Goal: Task Accomplishment & Management: Complete application form

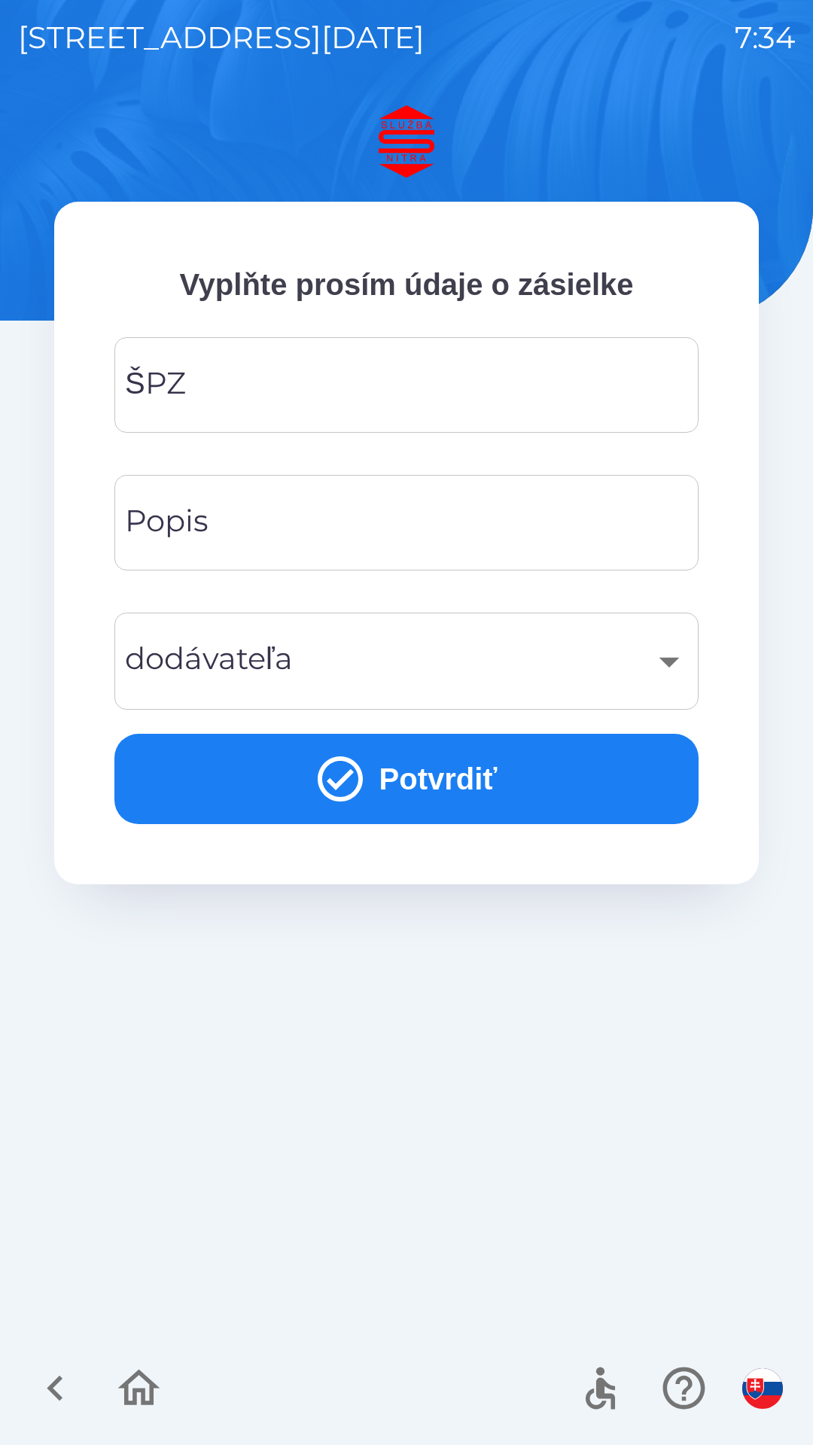
click at [261, 373] on input "ŠPZ" at bounding box center [406, 384] width 548 height 59
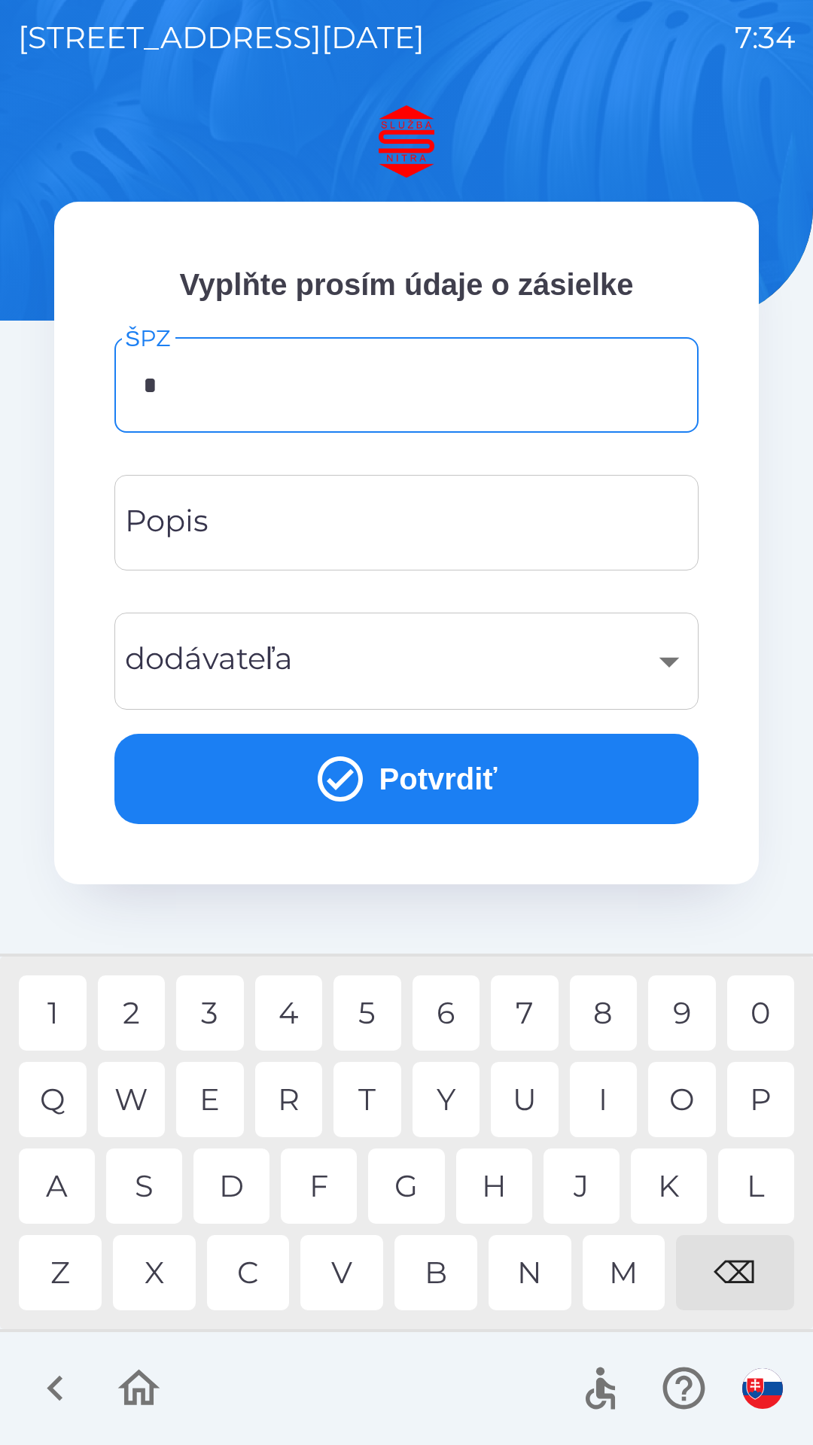
click at [154, 1187] on div "S" at bounding box center [144, 1186] width 76 height 75
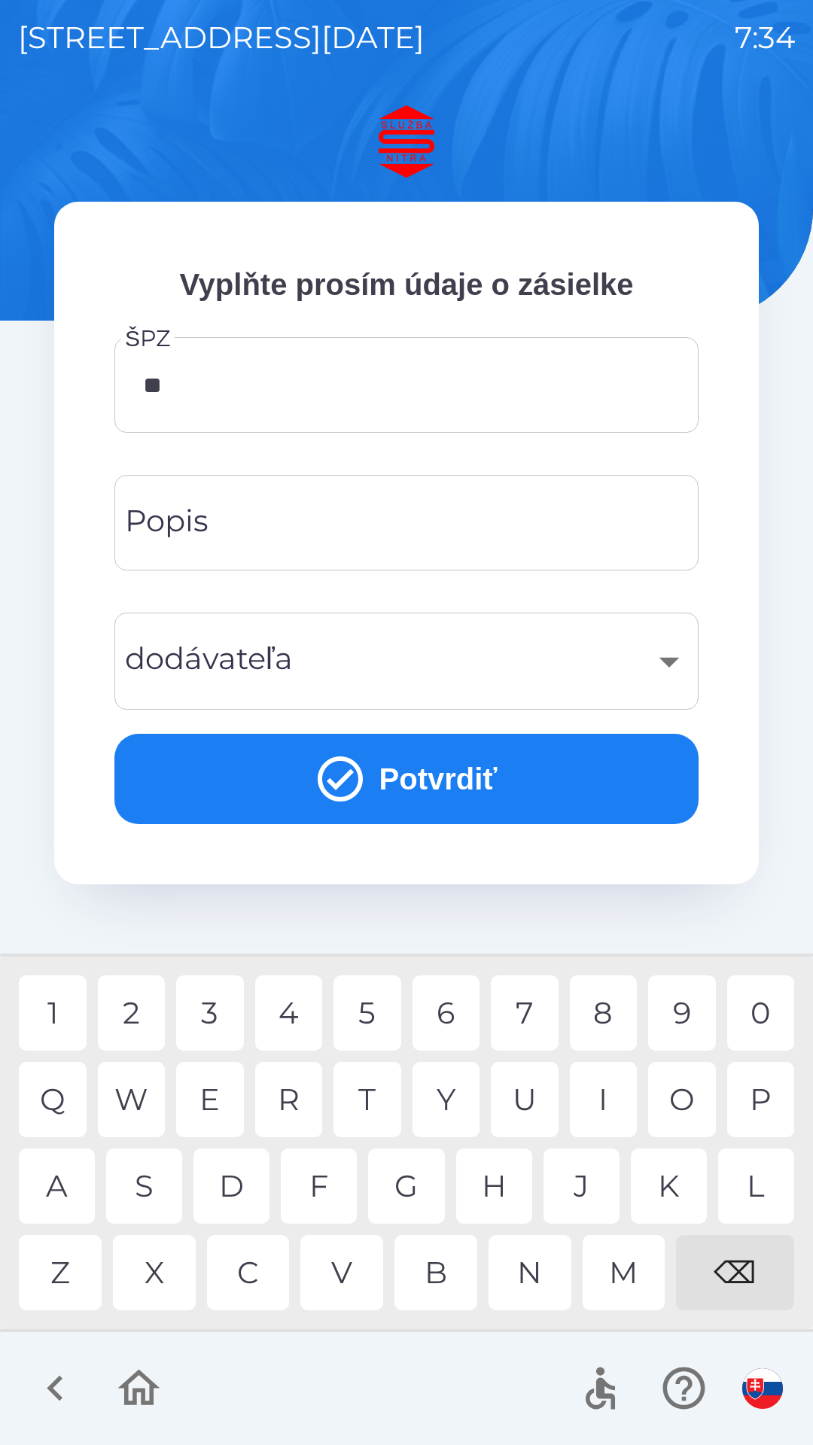
click at [379, 1113] on div "T" at bounding box center [367, 1099] width 68 height 75
click at [129, 1020] on div "2" at bounding box center [132, 1013] width 68 height 75
click at [452, 1021] on div "6" at bounding box center [447, 1013] width 68 height 75
click at [63, 1162] on div "A" at bounding box center [57, 1186] width 76 height 75
type input "********"
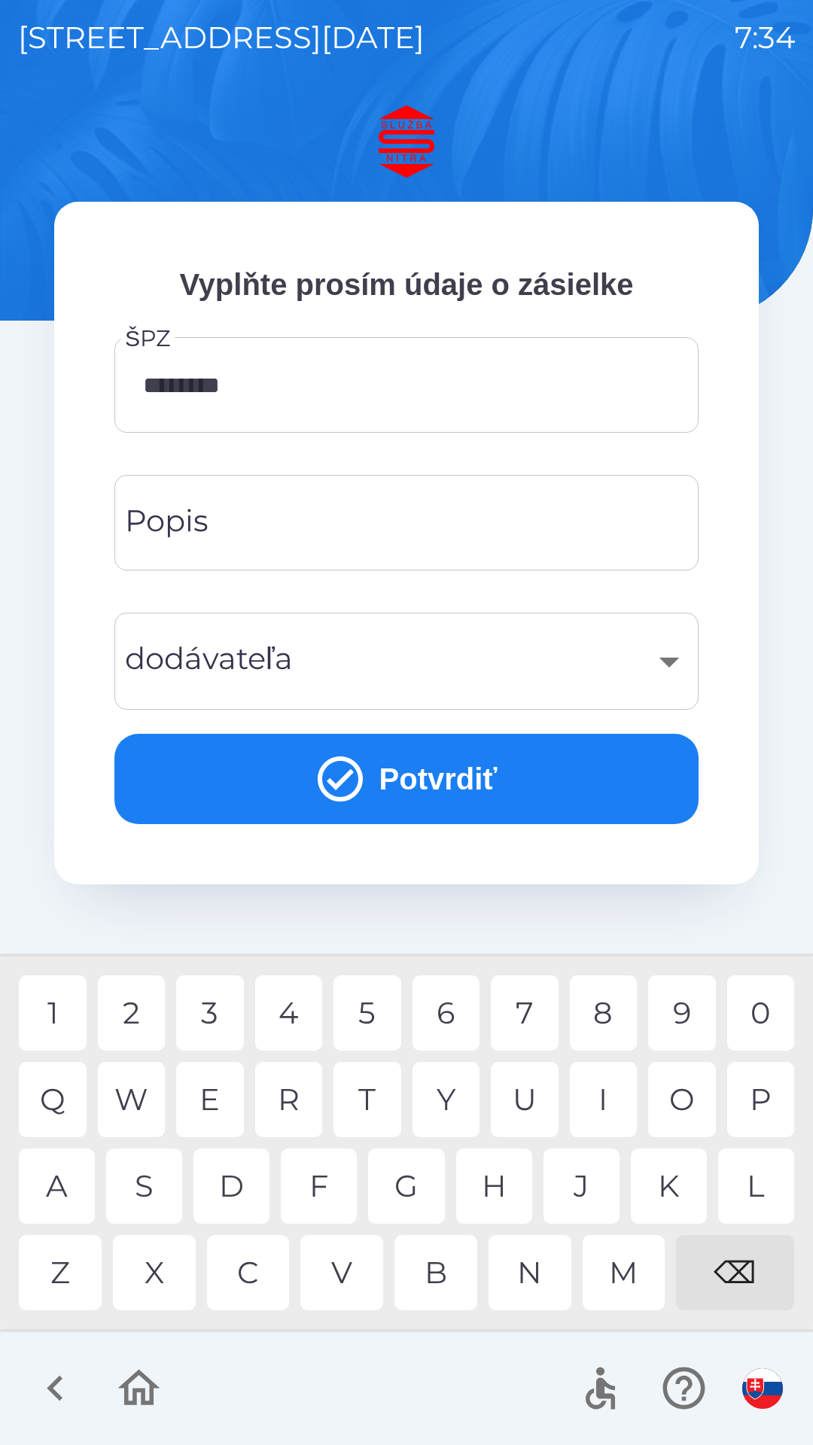
click at [263, 537] on input "Popis" at bounding box center [406, 522] width 548 height 59
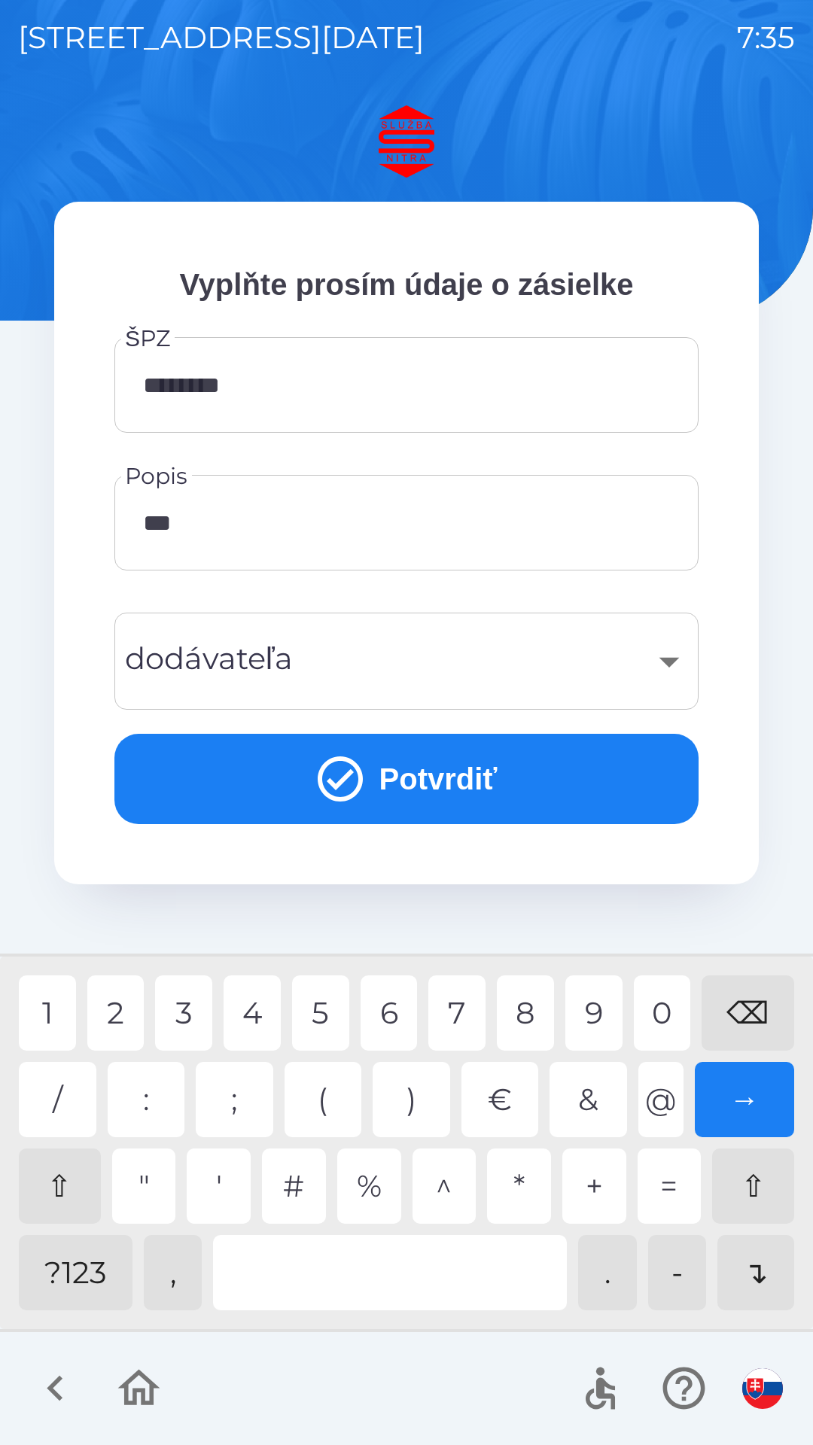
click at [605, 1014] on div "9" at bounding box center [593, 1013] width 57 height 75
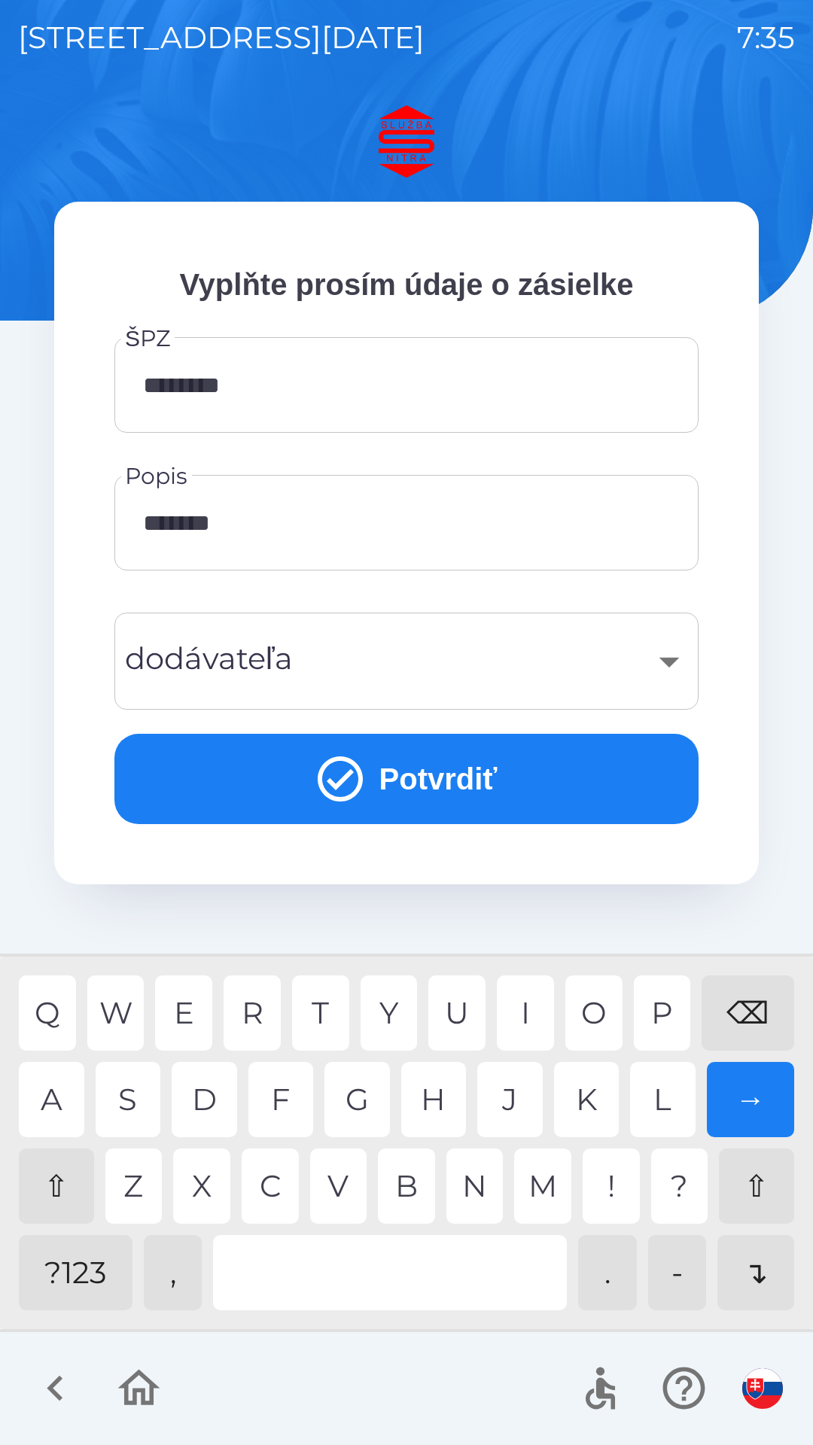
click at [50, 1112] on div "A" at bounding box center [51, 1099] width 65 height 75
type input "********"
click at [382, 783] on button "Potvrdiť" at bounding box center [406, 779] width 584 height 90
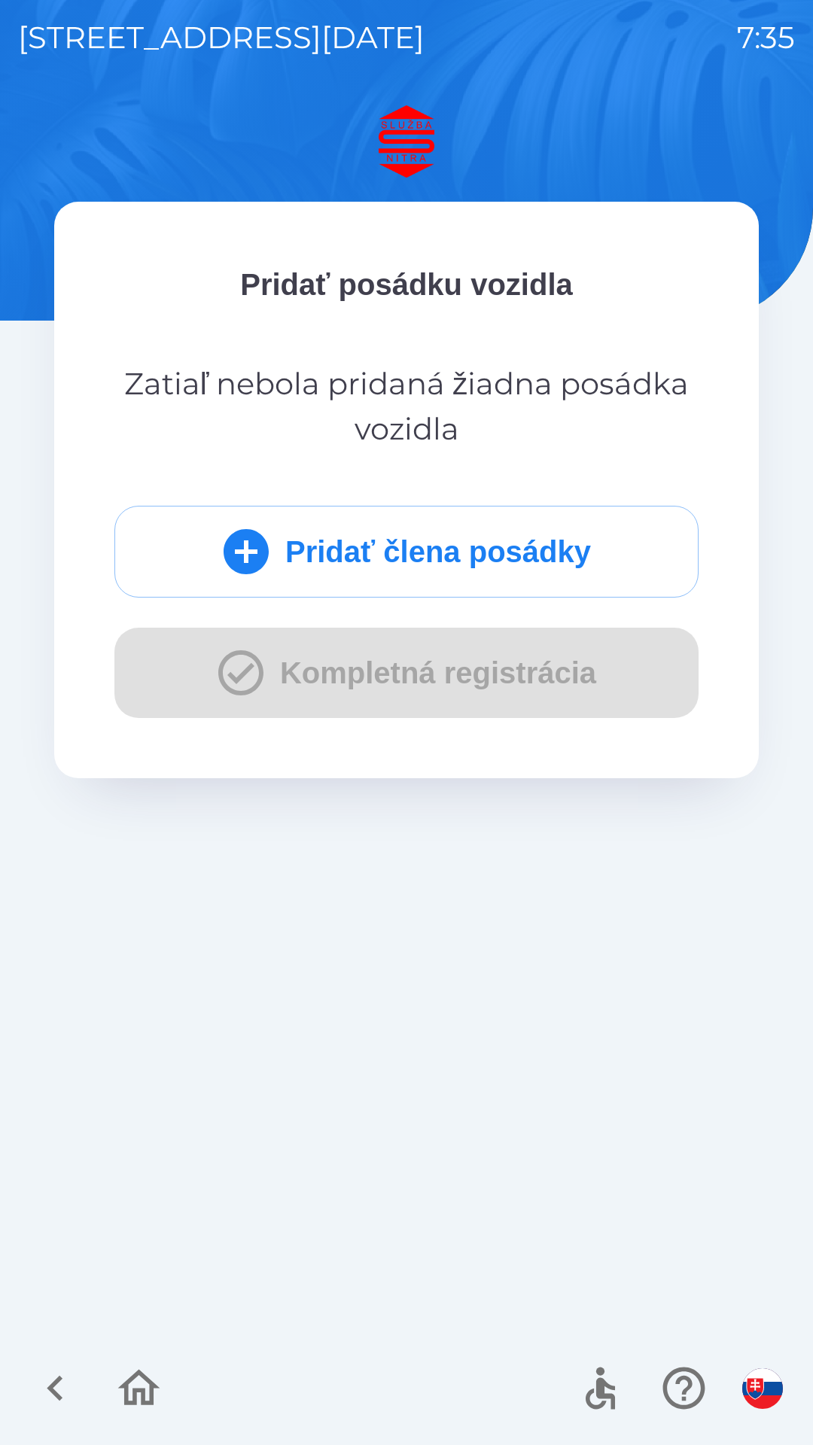
click at [525, 553] on button "Pridať člena posádky" at bounding box center [406, 552] width 584 height 92
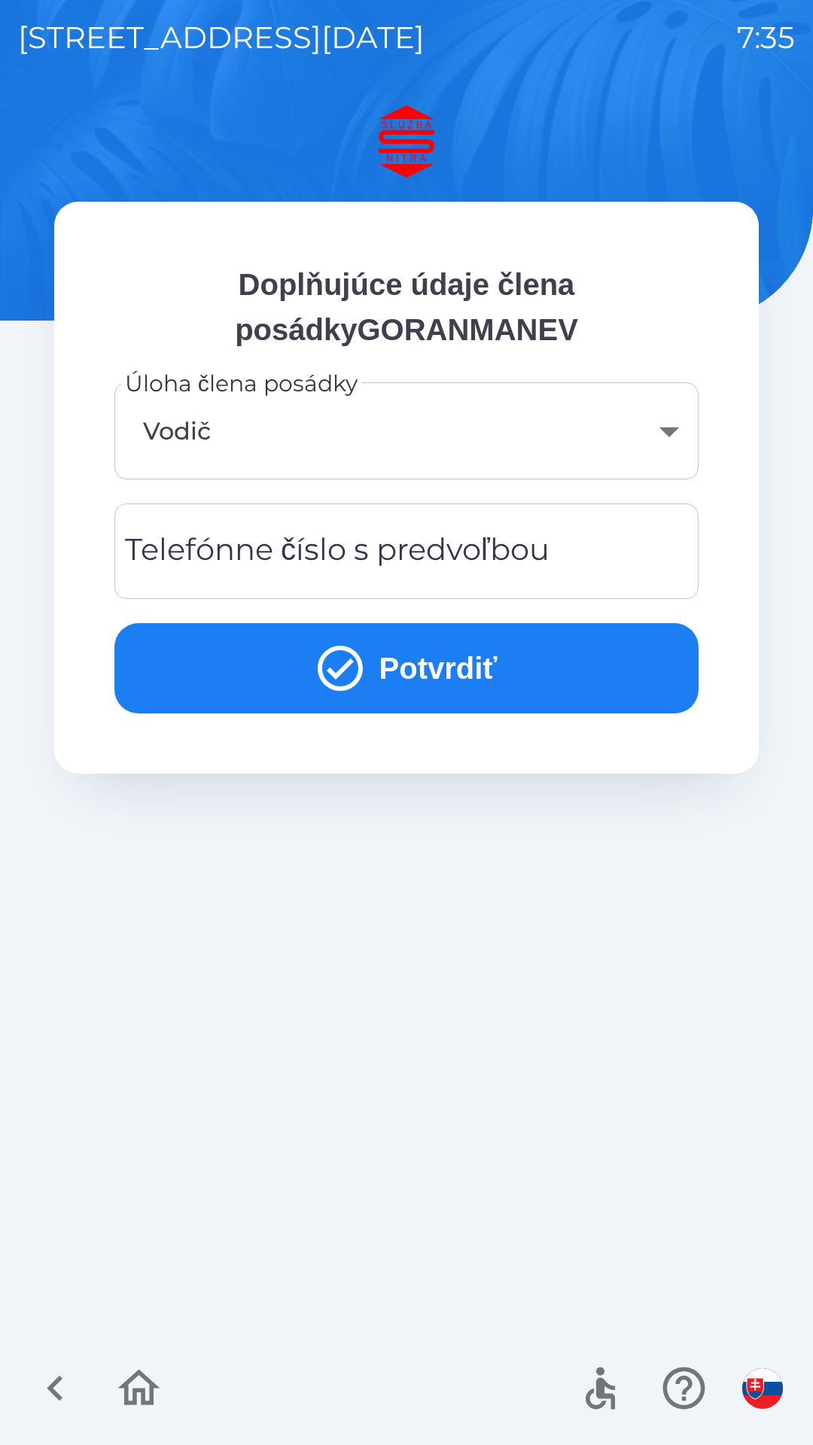
click at [533, 558] on div "Telefónne číslo s predvoľbou Telefónne číslo s predvoľbou" at bounding box center [406, 552] width 584 height 96
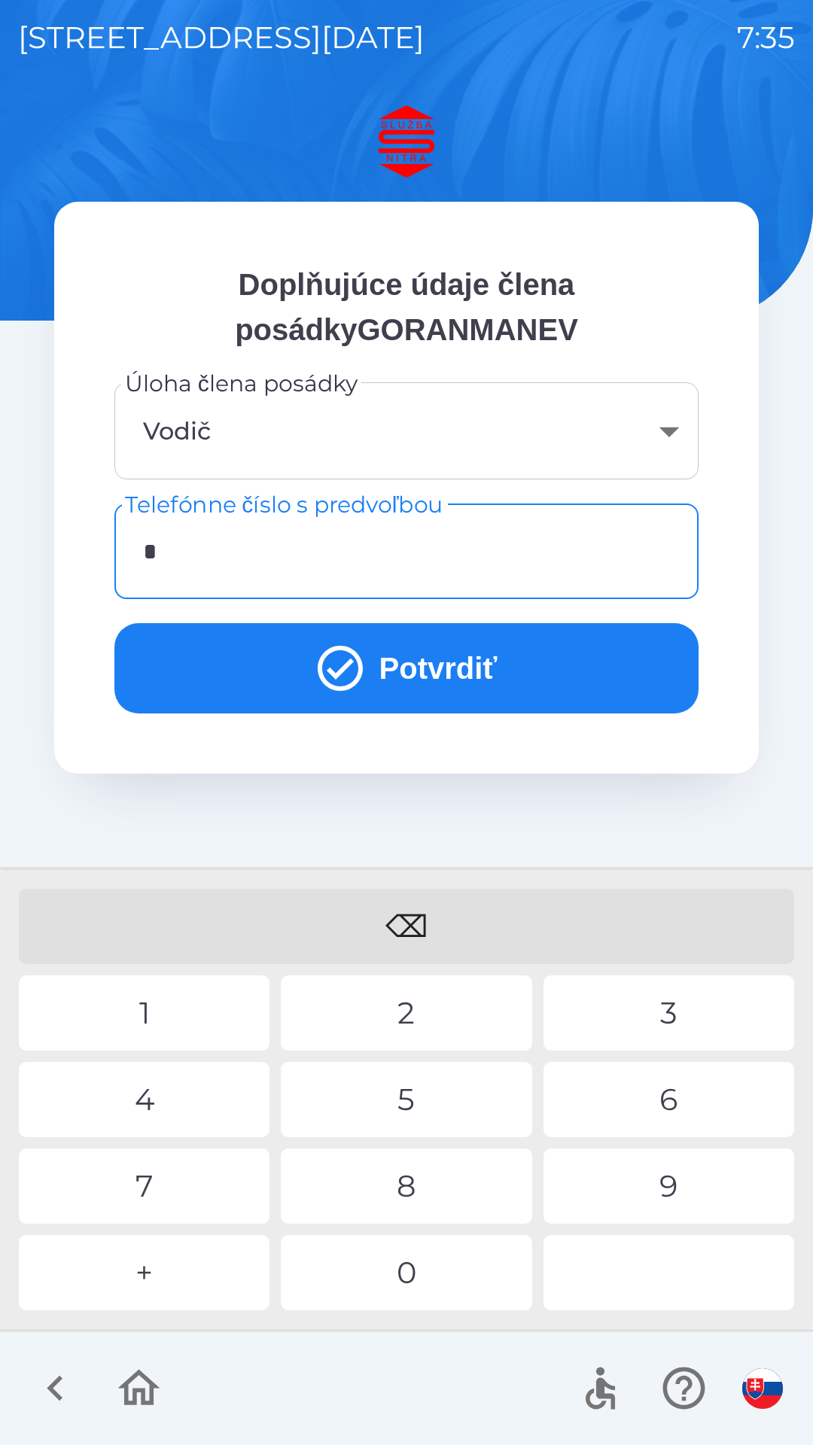
click at [209, 1283] on div "+" at bounding box center [144, 1272] width 251 height 75
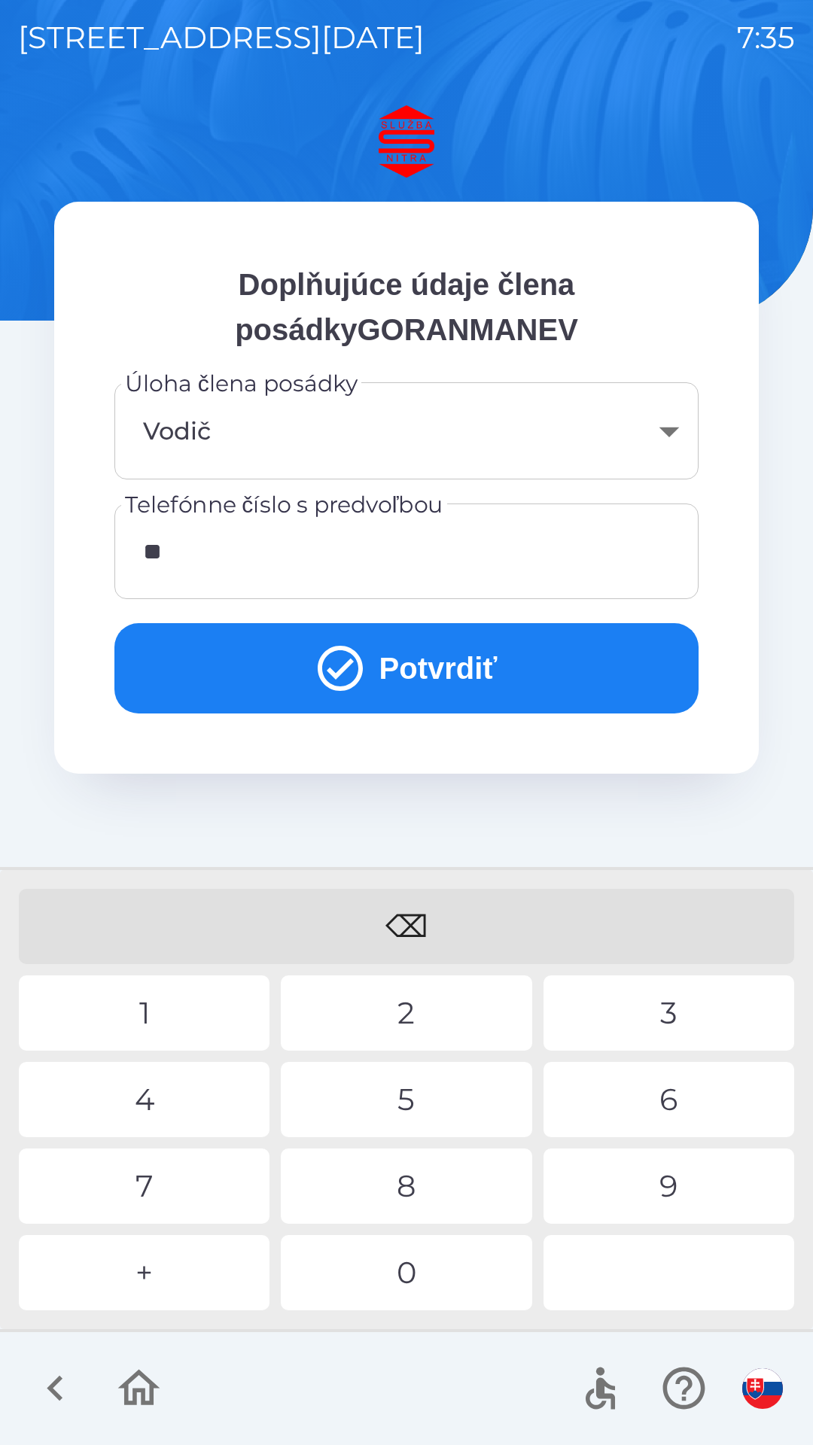
click at [663, 1006] on div "3" at bounding box center [669, 1013] width 251 height 75
click at [670, 1186] on div "9" at bounding box center [669, 1186] width 251 height 75
click at [396, 1197] on div "8" at bounding box center [406, 1186] width 251 height 75
click at [448, 1188] on div "8" at bounding box center [406, 1186] width 251 height 75
click at [443, 1090] on div "5" at bounding box center [406, 1099] width 251 height 75
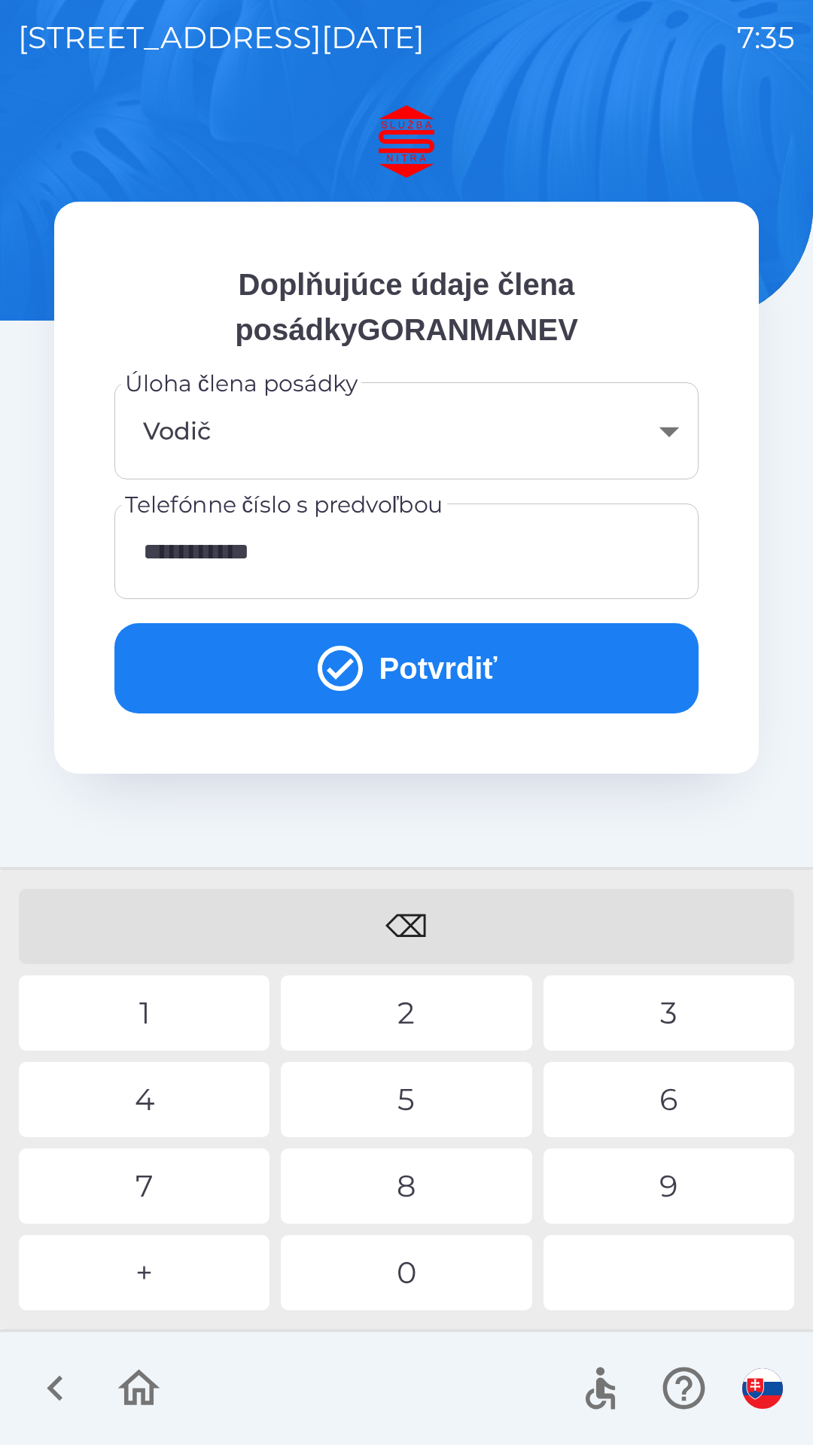
type input "**********"
click at [380, 678] on button "Potvrdiť" at bounding box center [406, 668] width 584 height 90
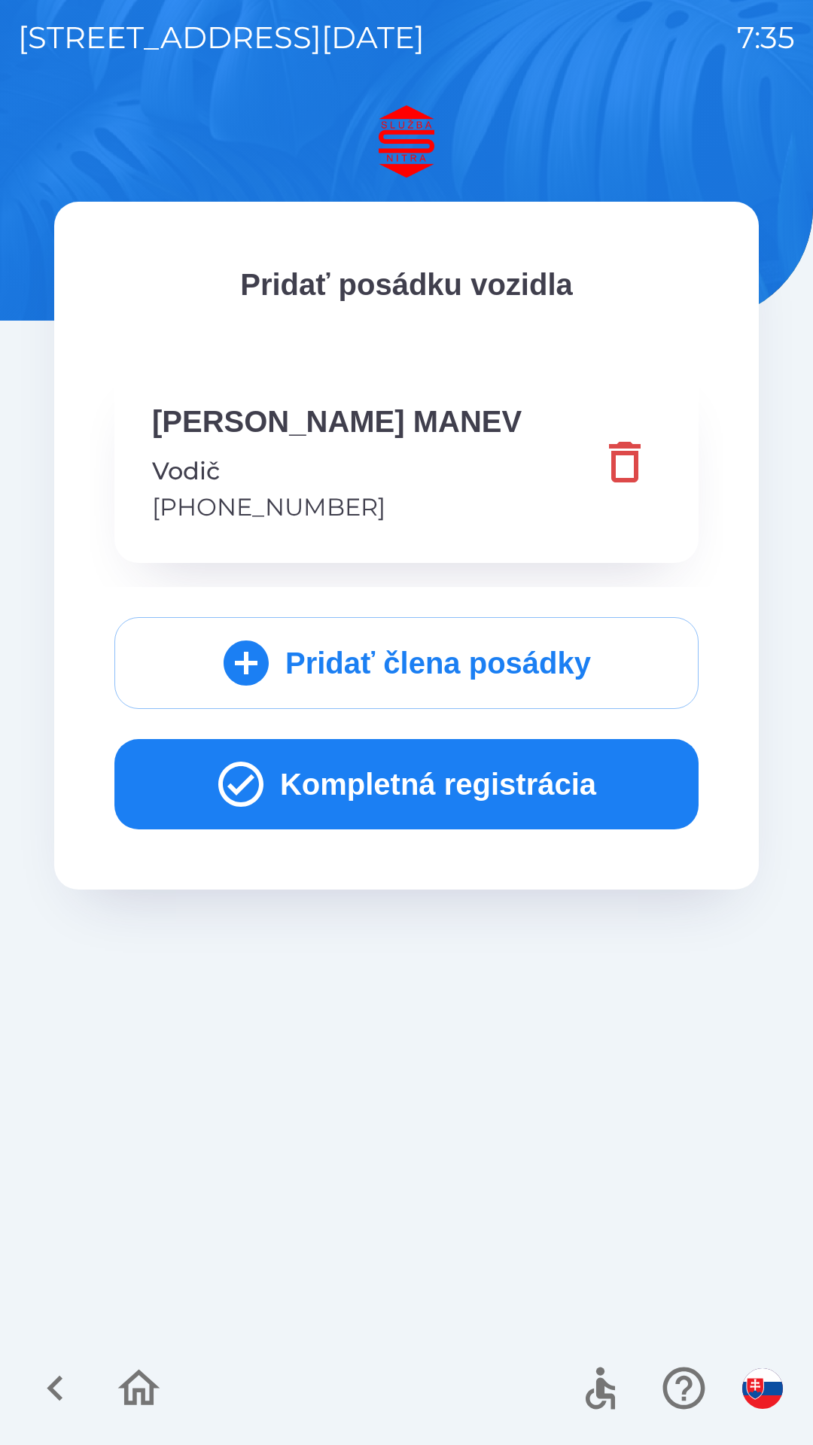
click at [428, 787] on button "Kompletná registrácia" at bounding box center [406, 784] width 584 height 90
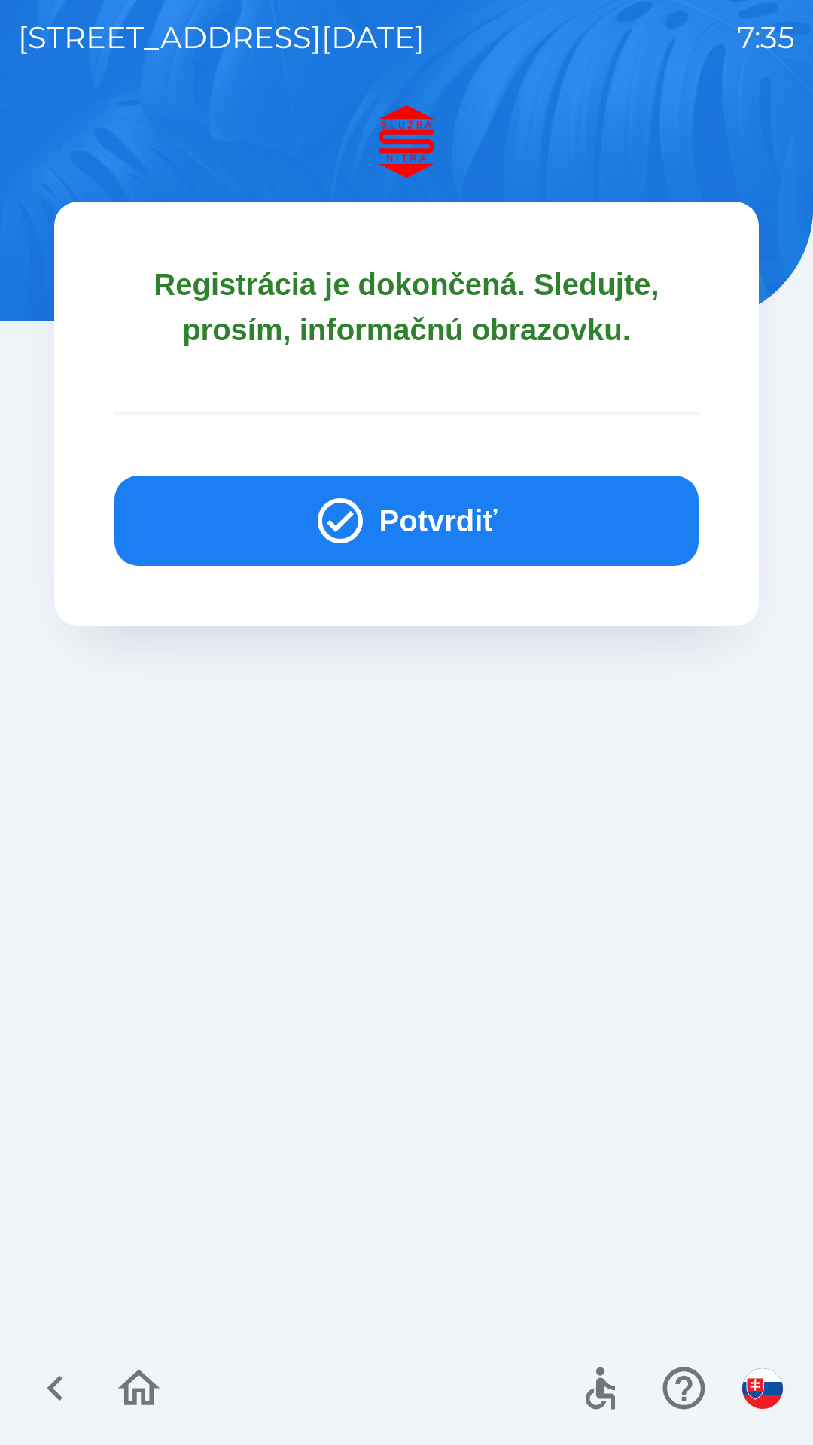
click at [446, 513] on button "Potvrdiť" at bounding box center [406, 521] width 584 height 90
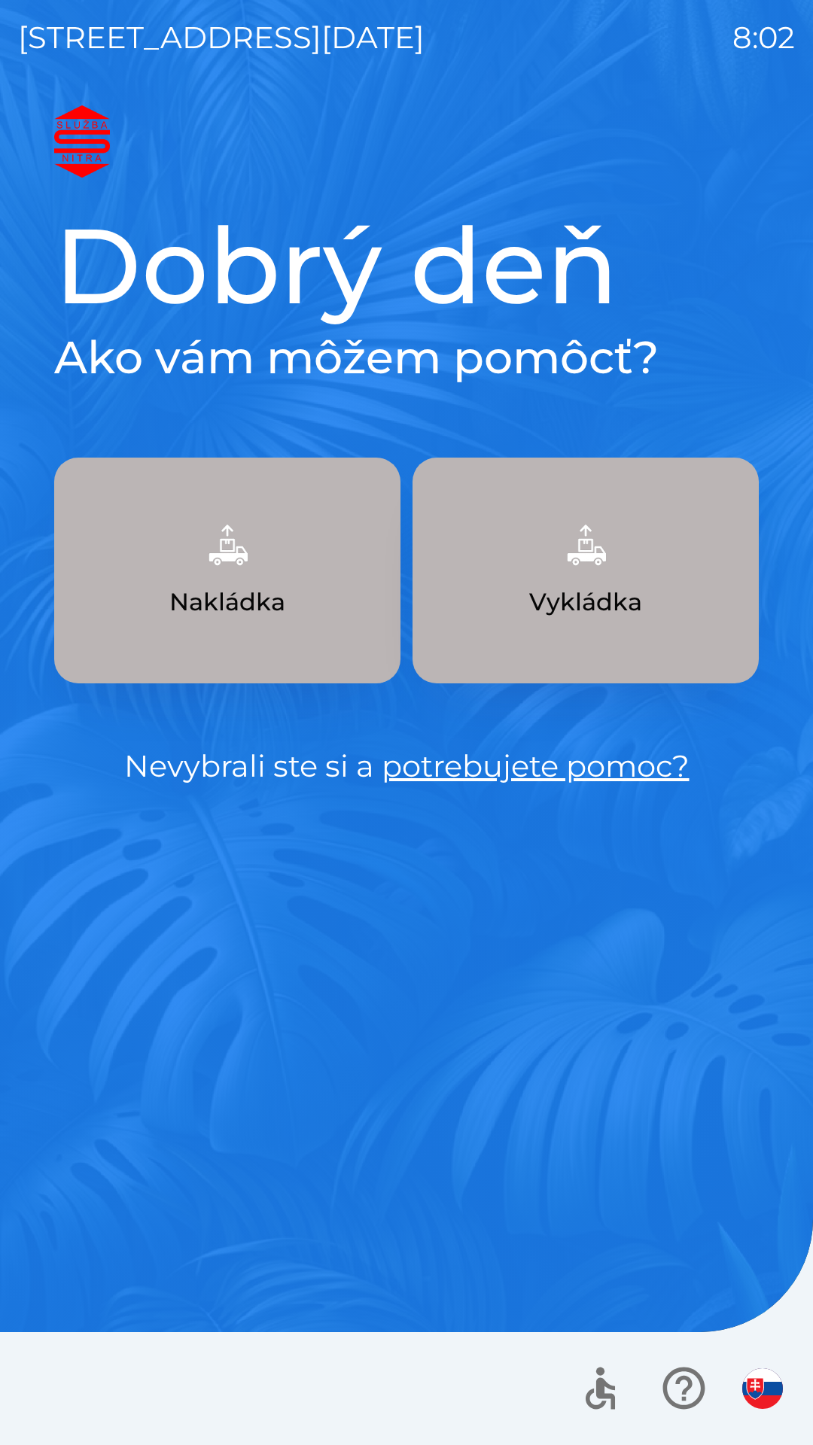
click at [262, 586] on p "Nakládka" at bounding box center [227, 602] width 116 height 36
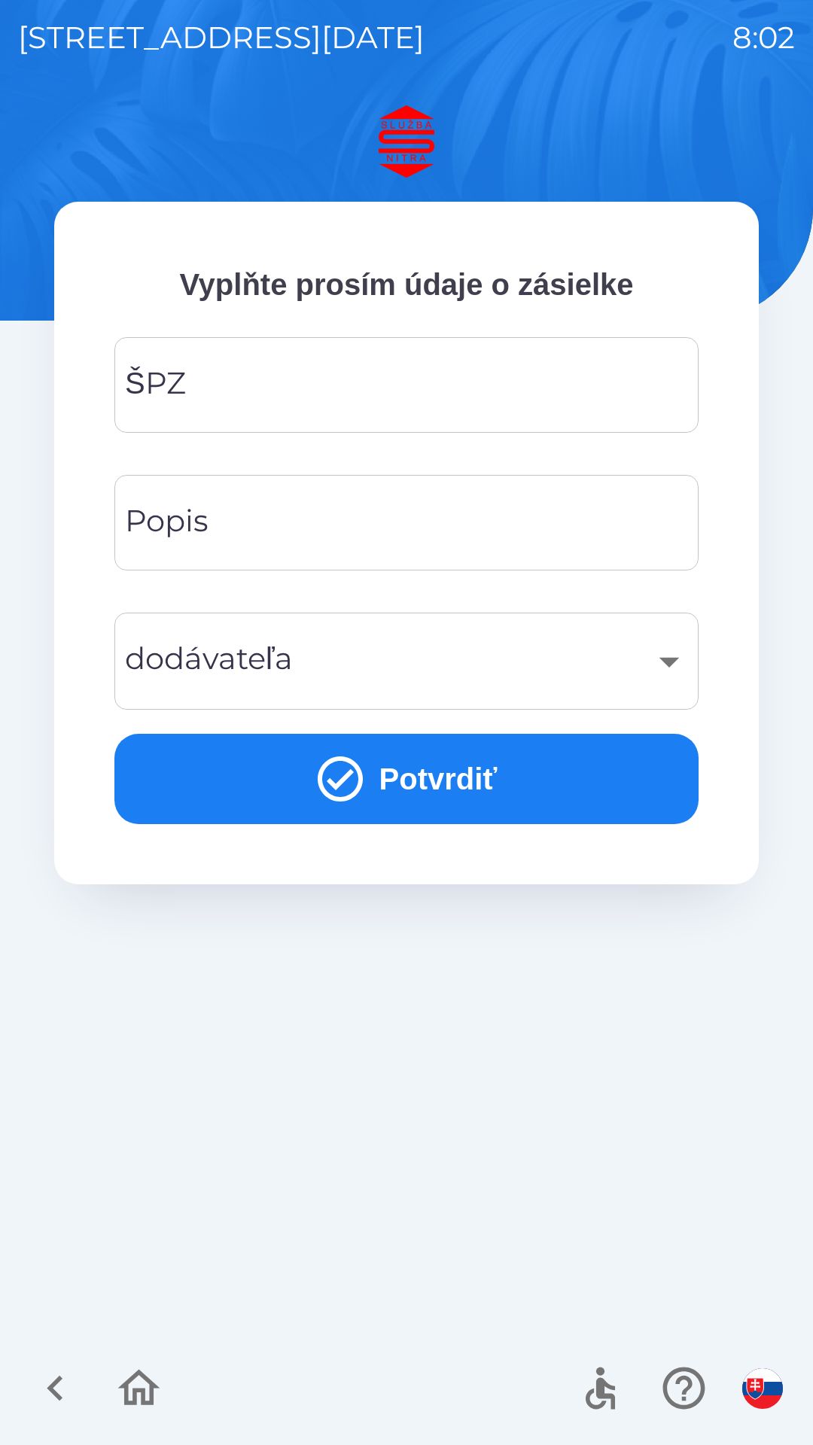
click at [256, 401] on input "ŠPZ" at bounding box center [406, 384] width 548 height 59
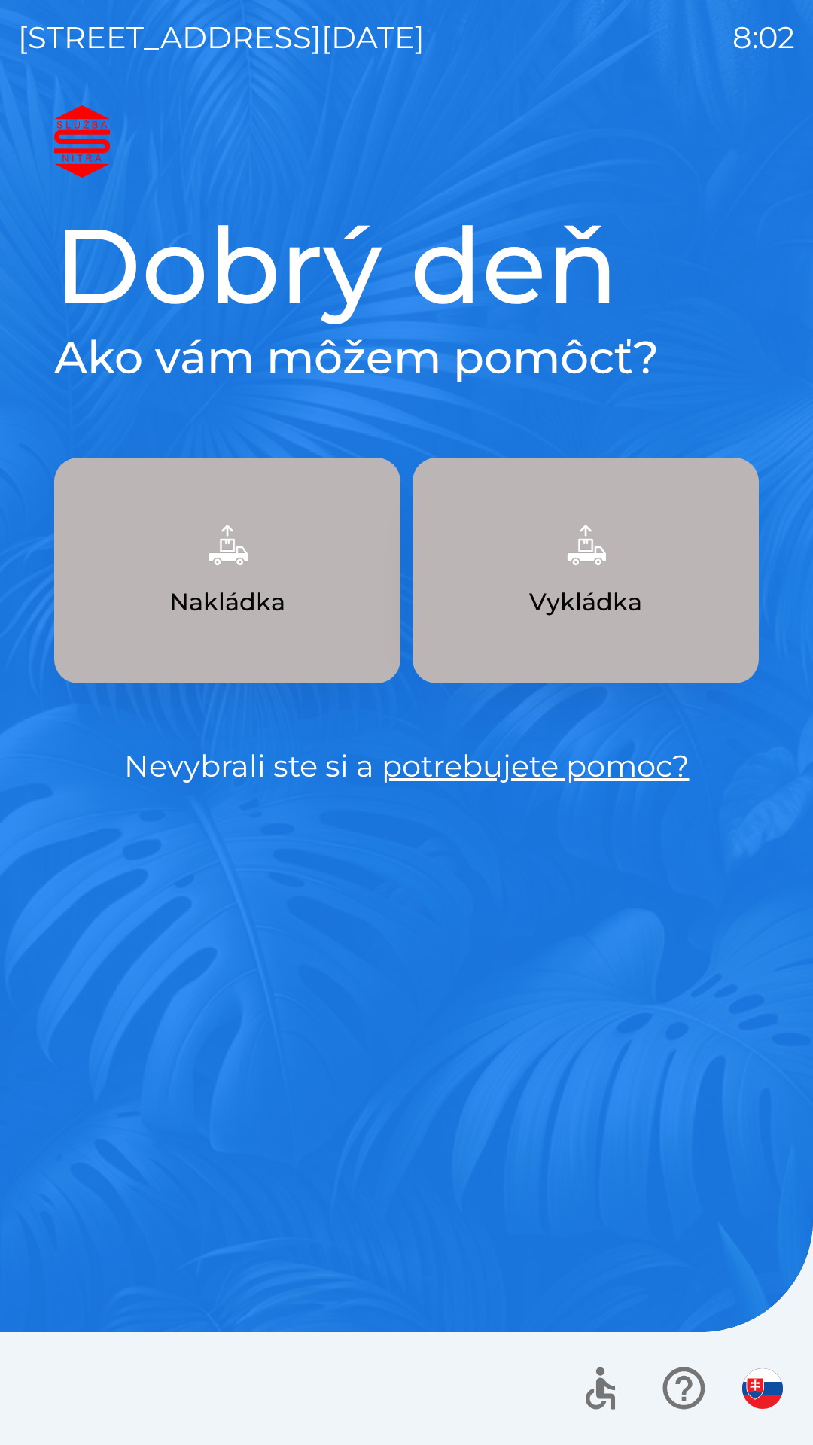
click at [271, 566] on button "Nakládka" at bounding box center [227, 571] width 346 height 226
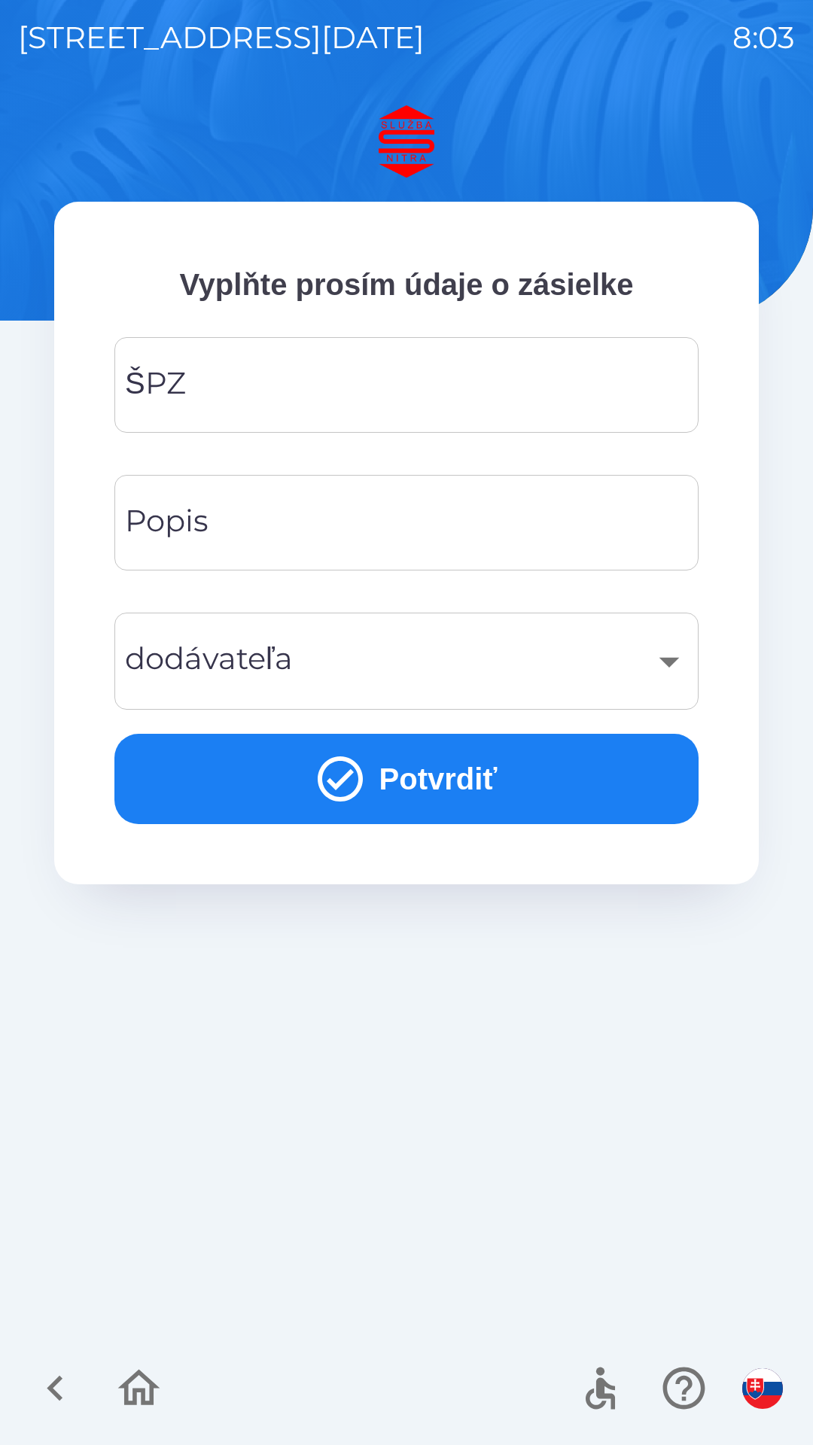
click at [297, 391] on input "ŠPZ" at bounding box center [406, 384] width 548 height 59
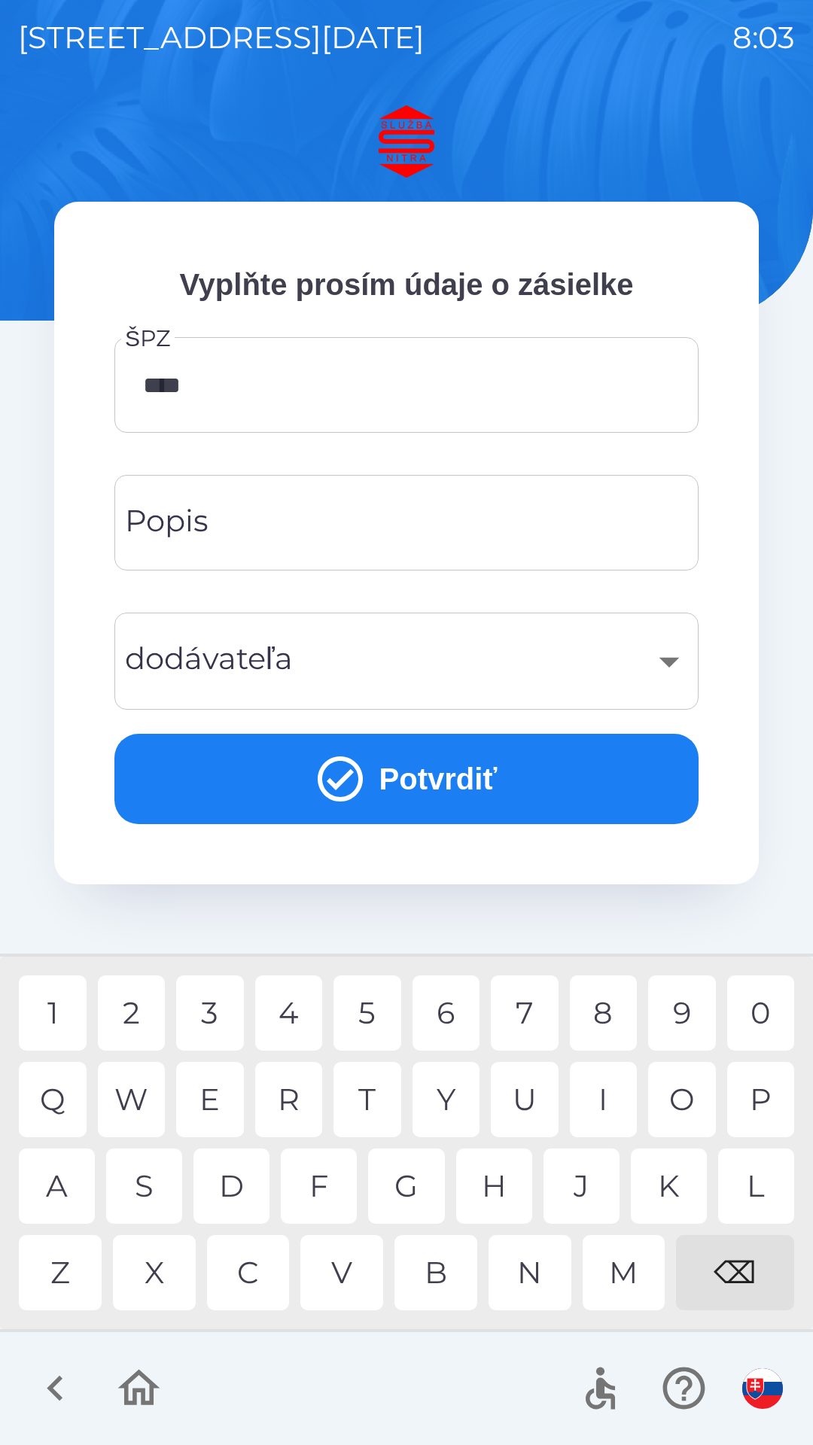
click at [459, 1018] on div "6" at bounding box center [447, 1013] width 68 height 75
type input "********"
click at [318, 536] on input "Popis" at bounding box center [406, 522] width 548 height 59
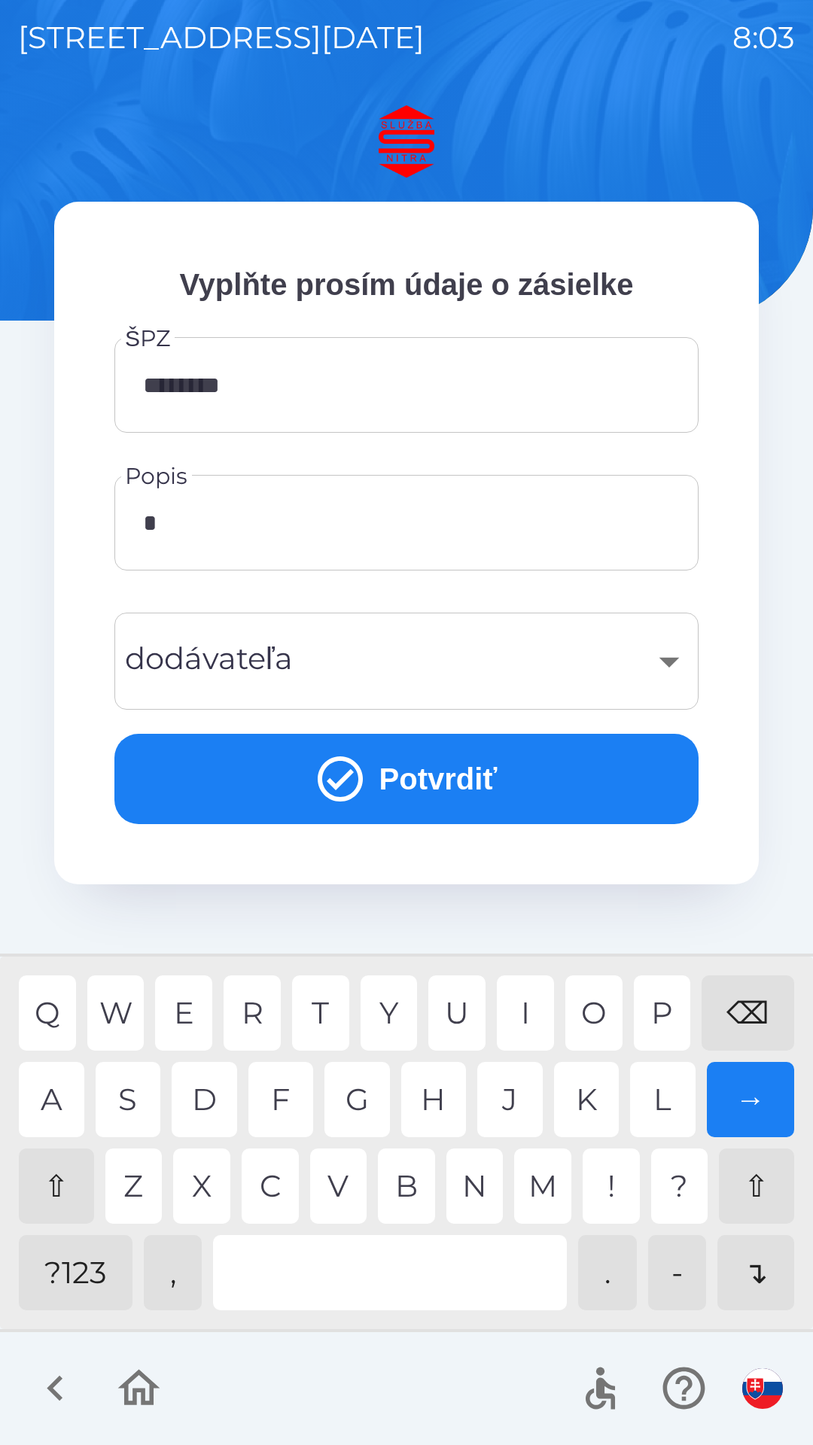
click at [125, 1014] on div "W" at bounding box center [115, 1013] width 57 height 75
click at [351, 1281] on div at bounding box center [390, 1272] width 354 height 75
click at [526, 1014] on div "I" at bounding box center [525, 1013] width 57 height 75
click at [464, 1021] on div "U" at bounding box center [456, 1013] width 57 height 75
type input "**********"
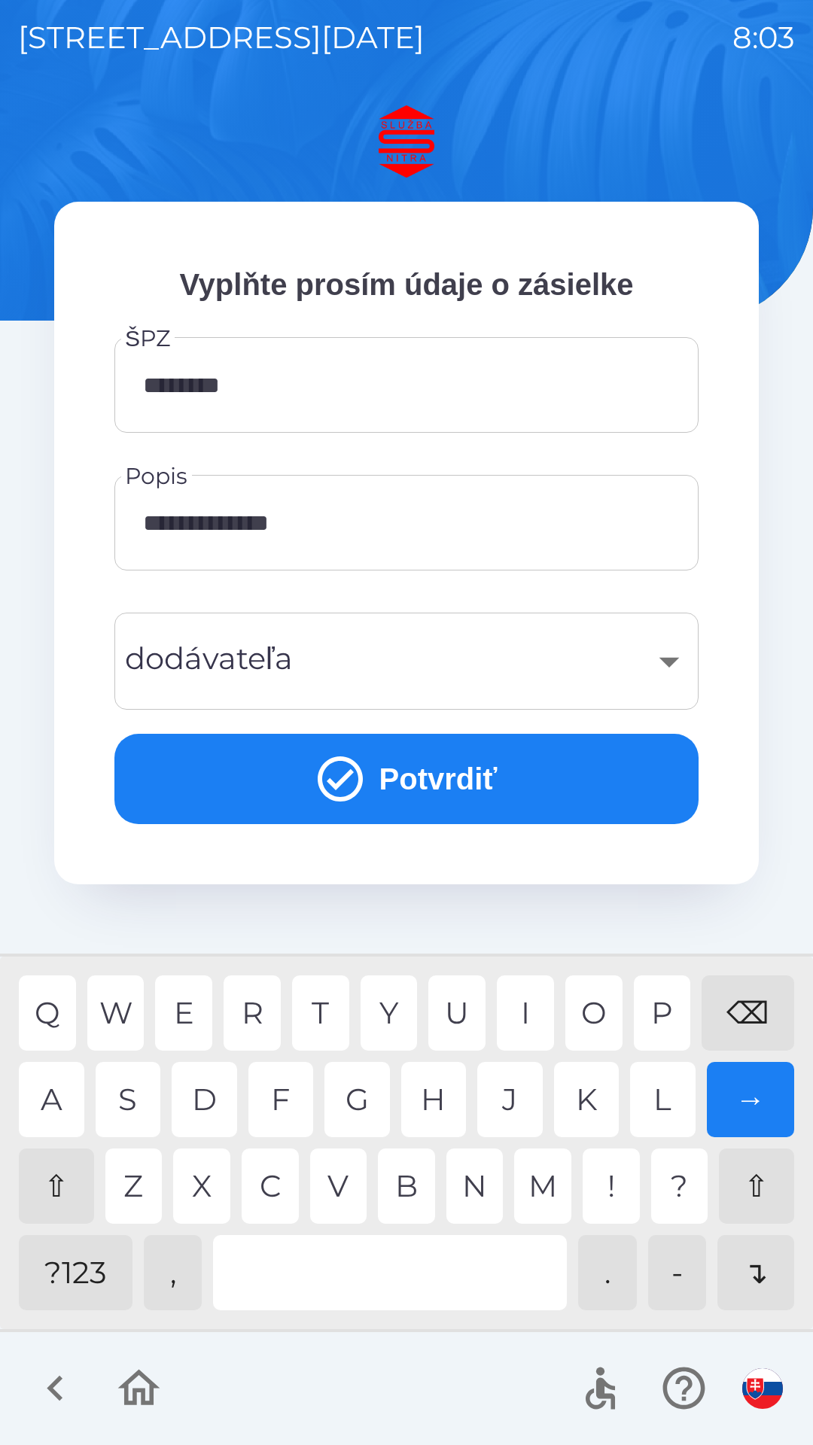
click at [456, 789] on button "Potvrdiť" at bounding box center [406, 779] width 584 height 90
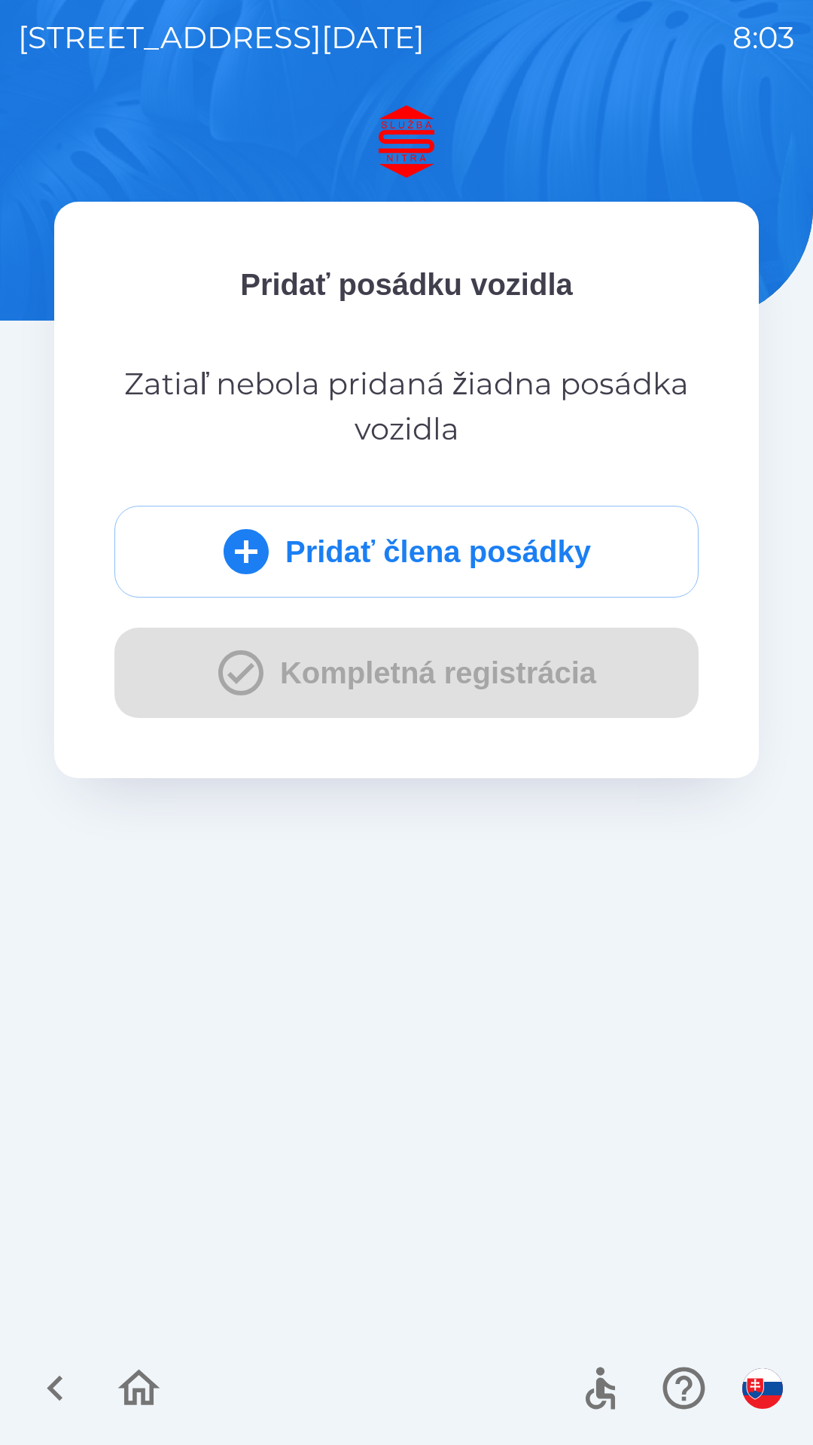
click at [373, 682] on div "Pridať člena posádky Kompletná registrácia" at bounding box center [406, 612] width 584 height 212
click at [414, 663] on div "Pridať člena posádky Kompletná registrácia" at bounding box center [406, 612] width 584 height 212
click at [429, 668] on div "Pridať člena posádky Kompletná registrácia" at bounding box center [406, 612] width 584 height 212
click at [352, 544] on button "Pridať člena posádky" at bounding box center [406, 552] width 584 height 92
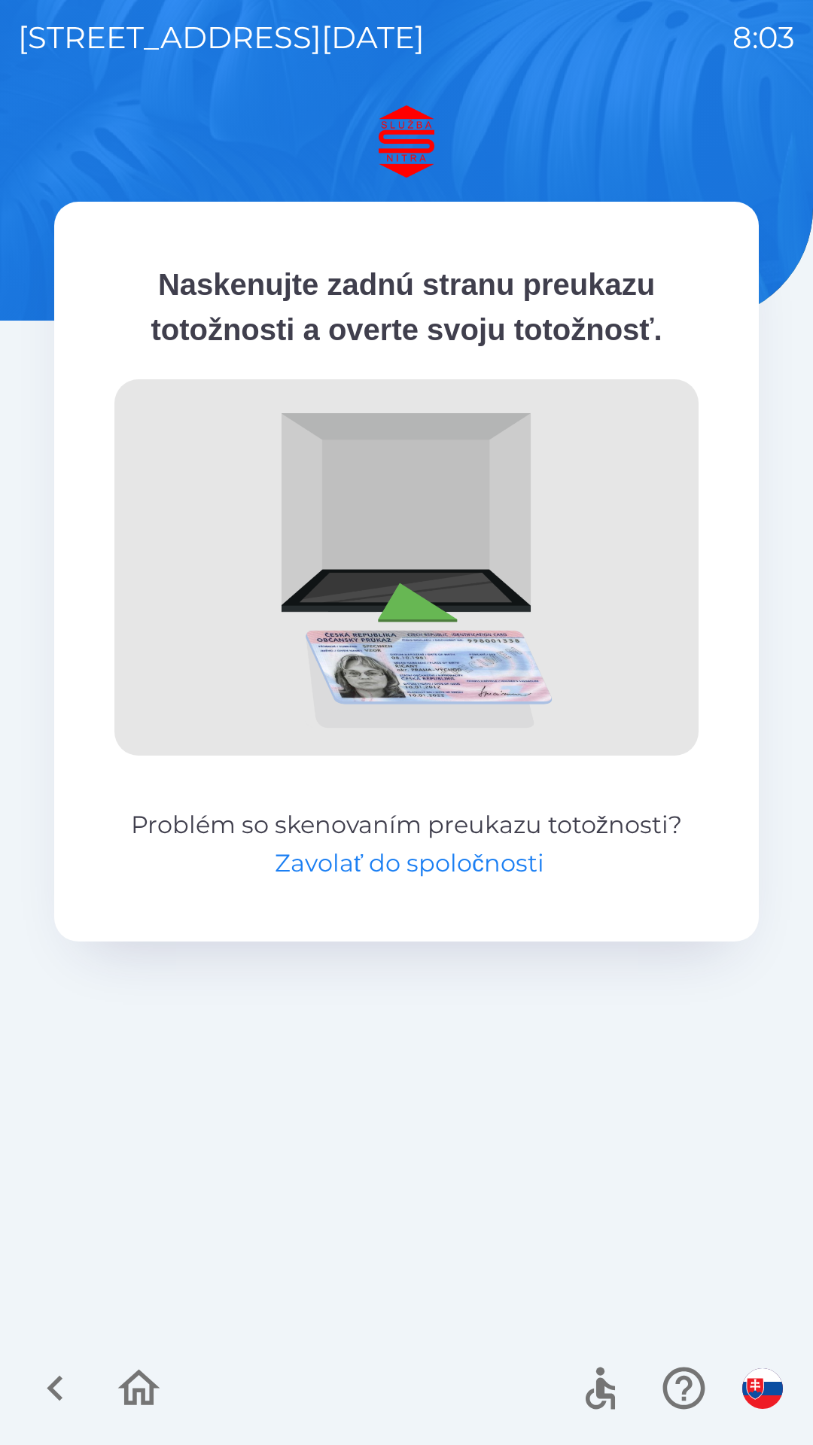
click at [454, 863] on button "Zavolať do spoločnosti" at bounding box center [409, 863] width 269 height 36
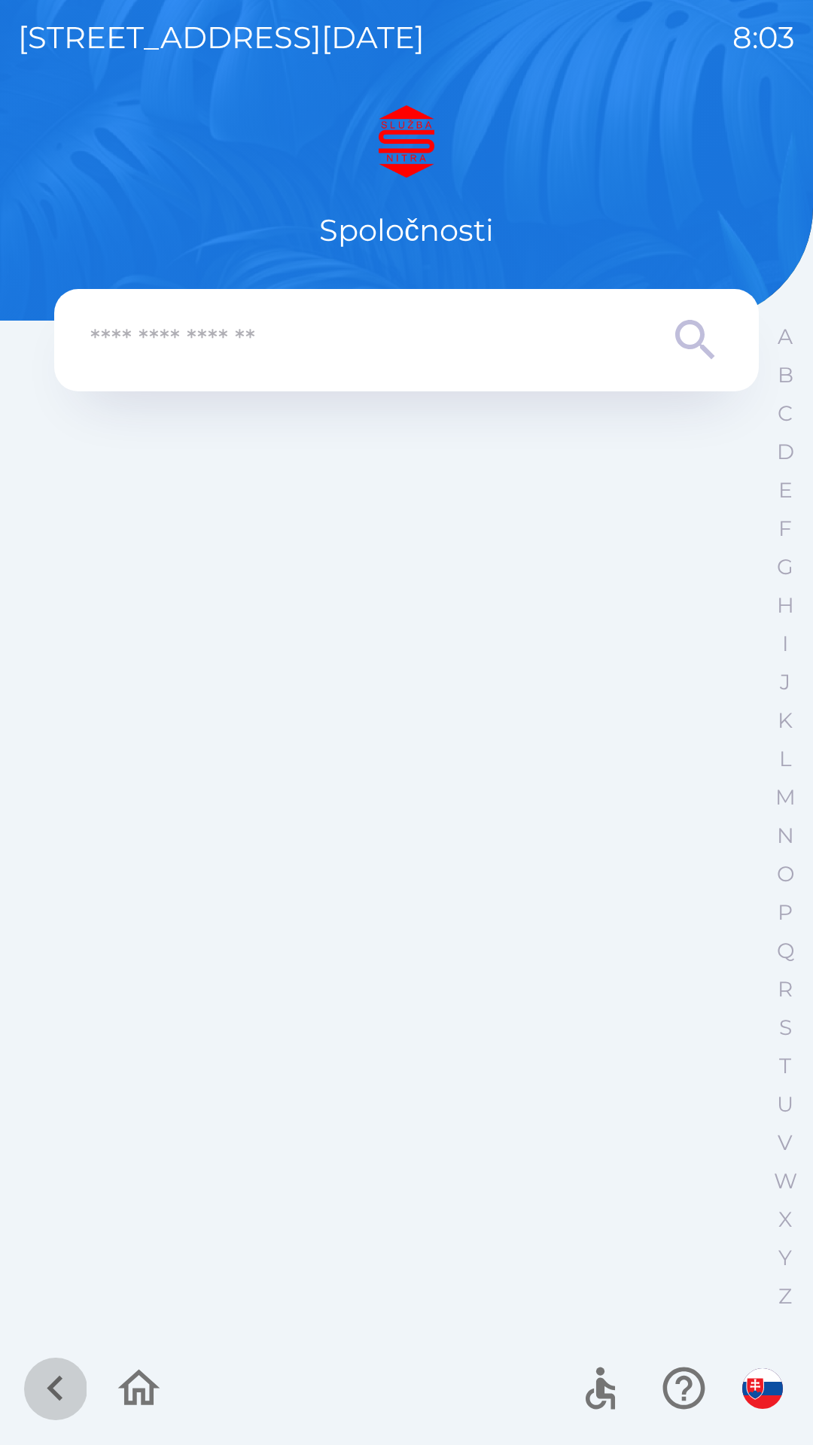
click at [61, 1384] on icon "button" at bounding box center [55, 1388] width 50 height 50
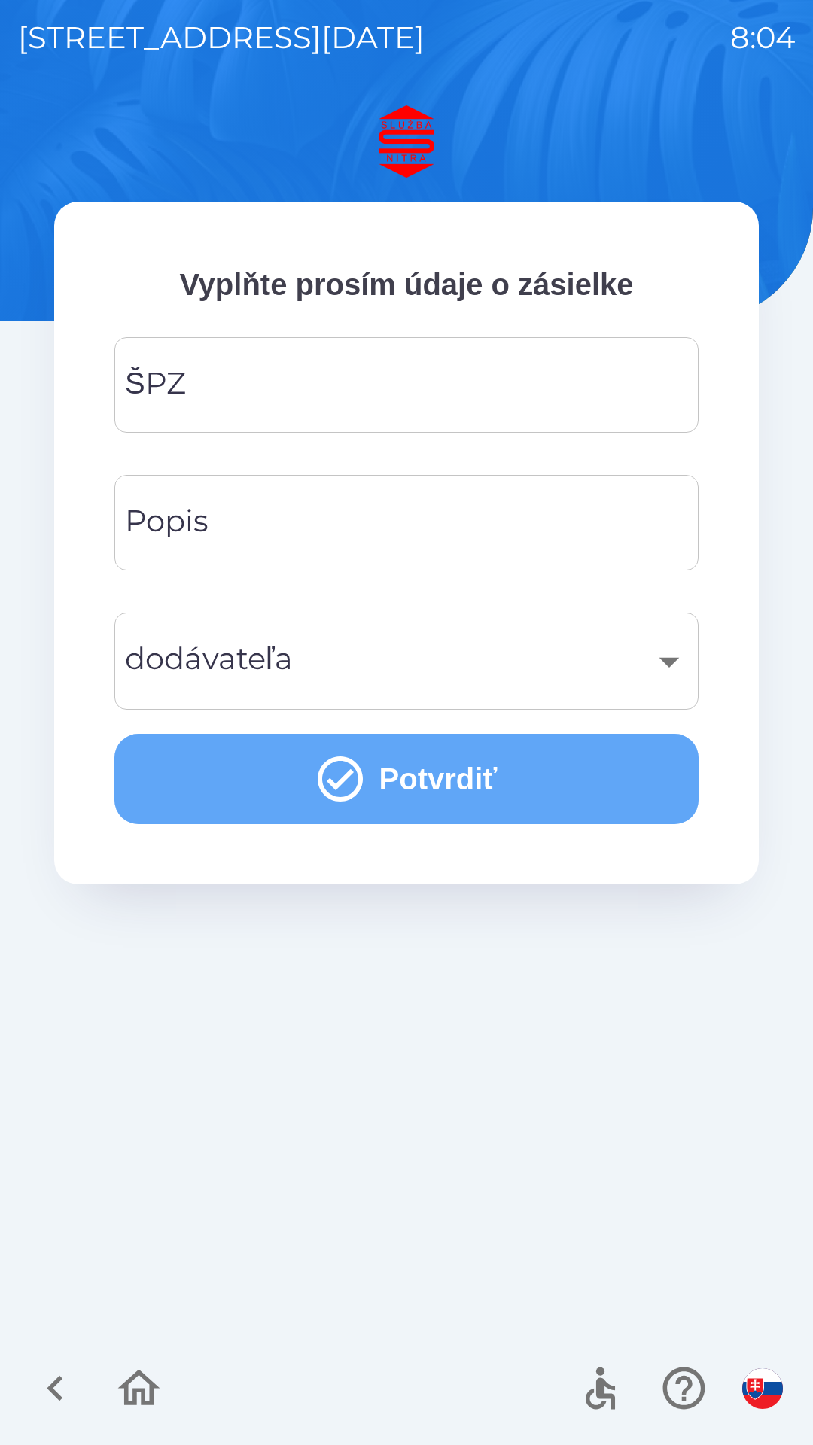
click at [422, 796] on button "Potvrdiť" at bounding box center [406, 779] width 584 height 90
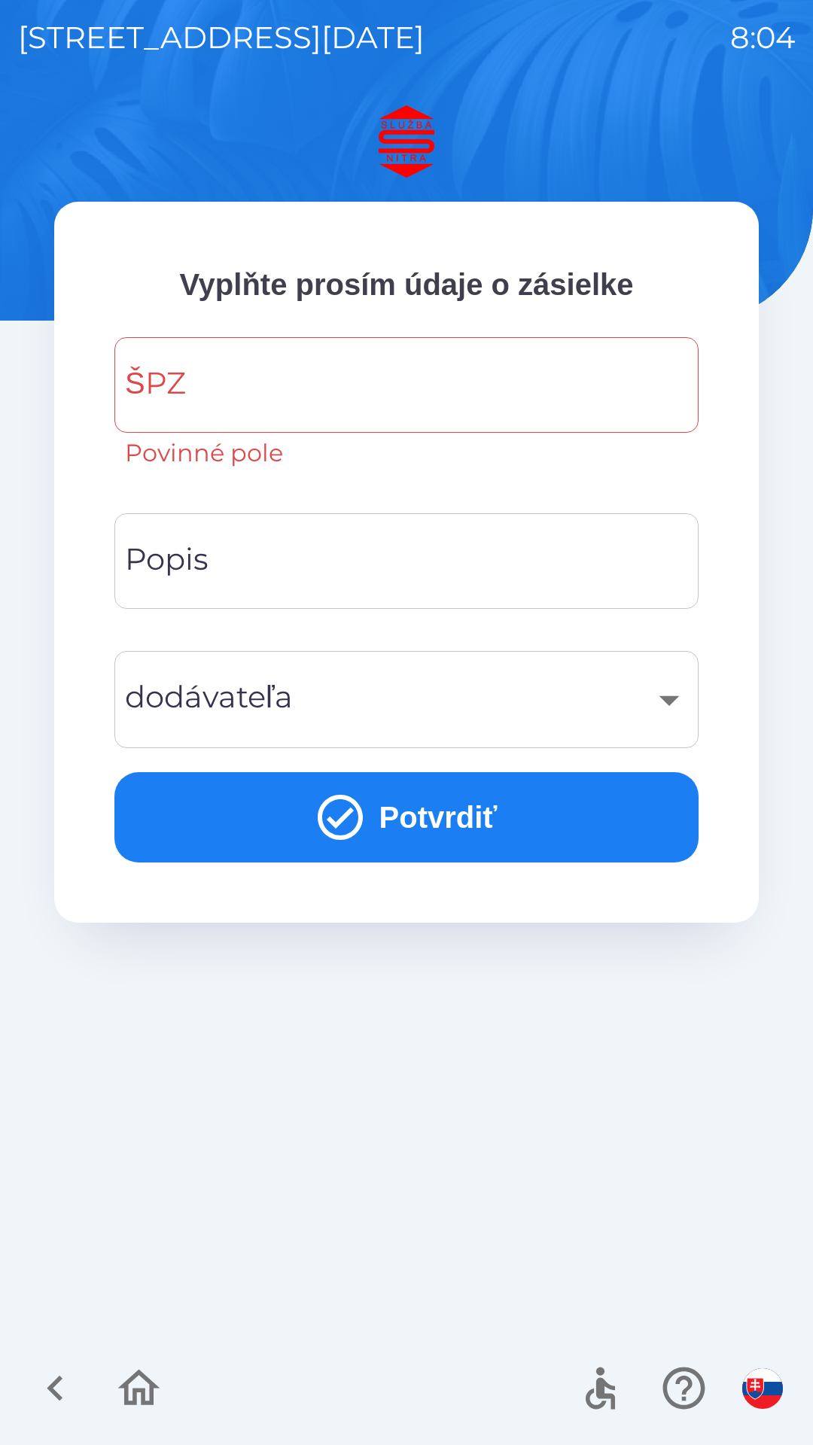
click at [348, 397] on input "ŠPZ" at bounding box center [406, 384] width 548 height 59
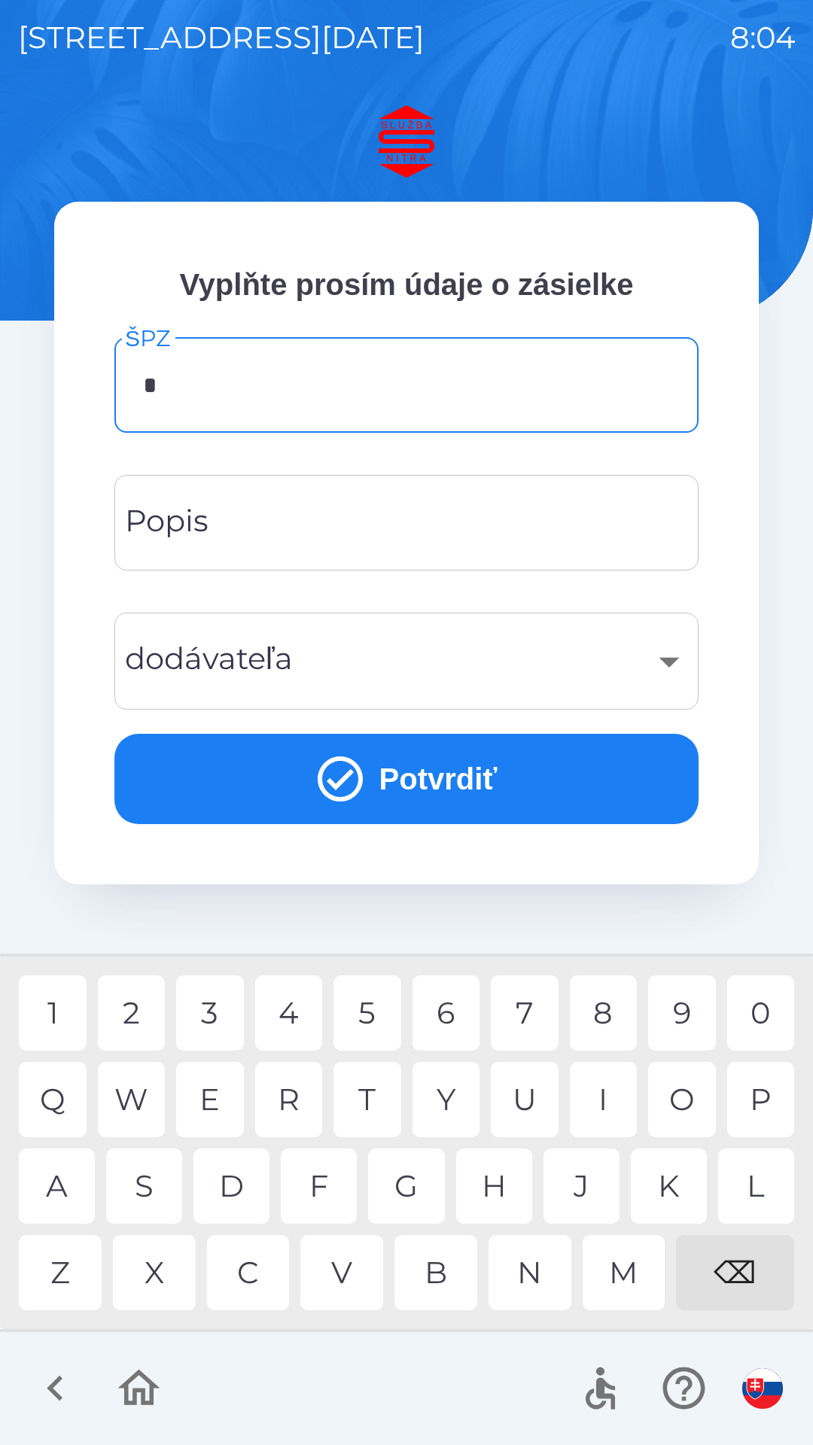
click at [667, 1191] on div "K" at bounding box center [669, 1186] width 76 height 75
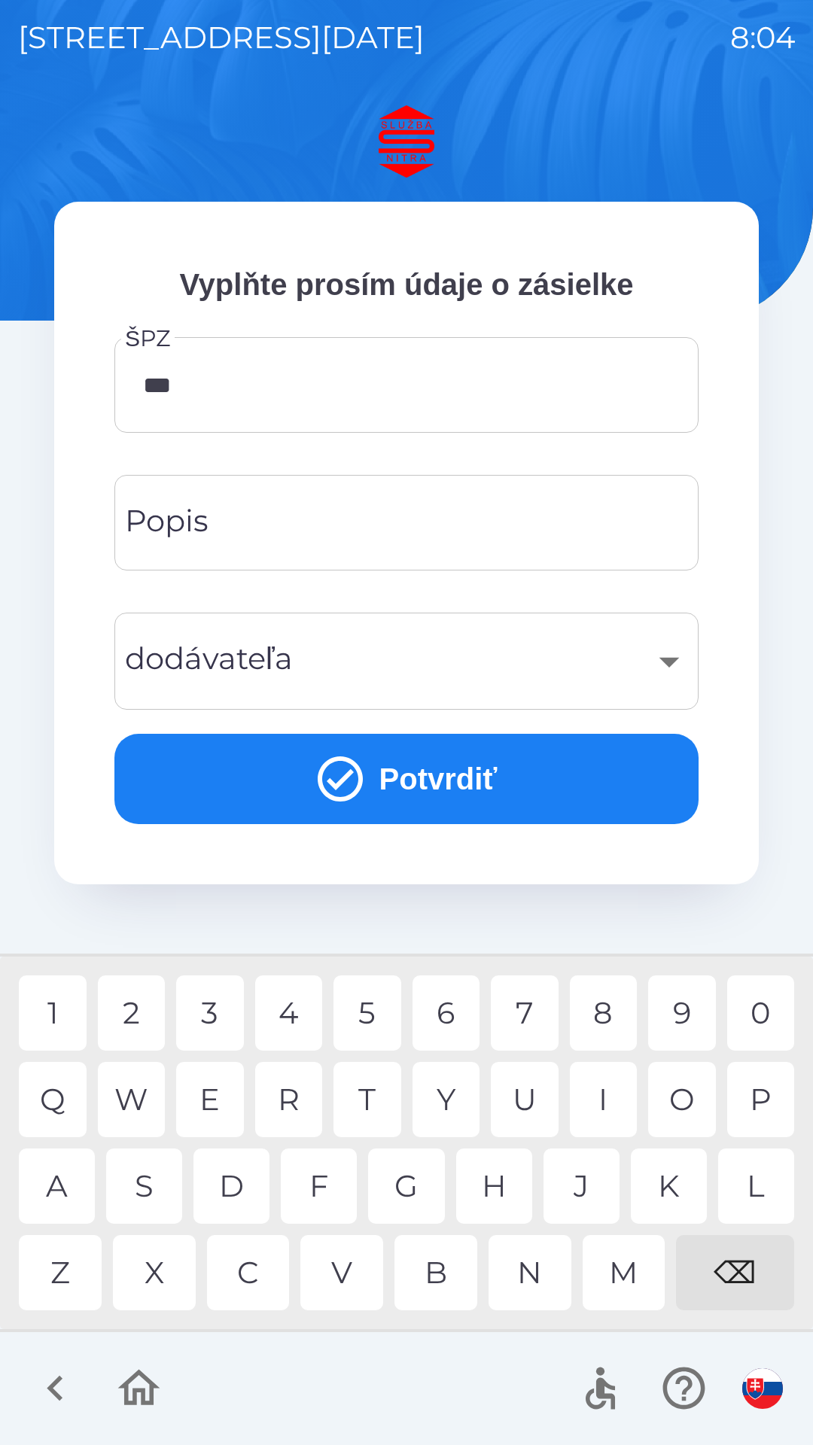
click at [385, 1102] on div "T" at bounding box center [367, 1099] width 68 height 75
click at [451, 1024] on div "6" at bounding box center [447, 1013] width 68 height 75
type input "********"
click at [314, 537] on input "Popis" at bounding box center [406, 522] width 548 height 59
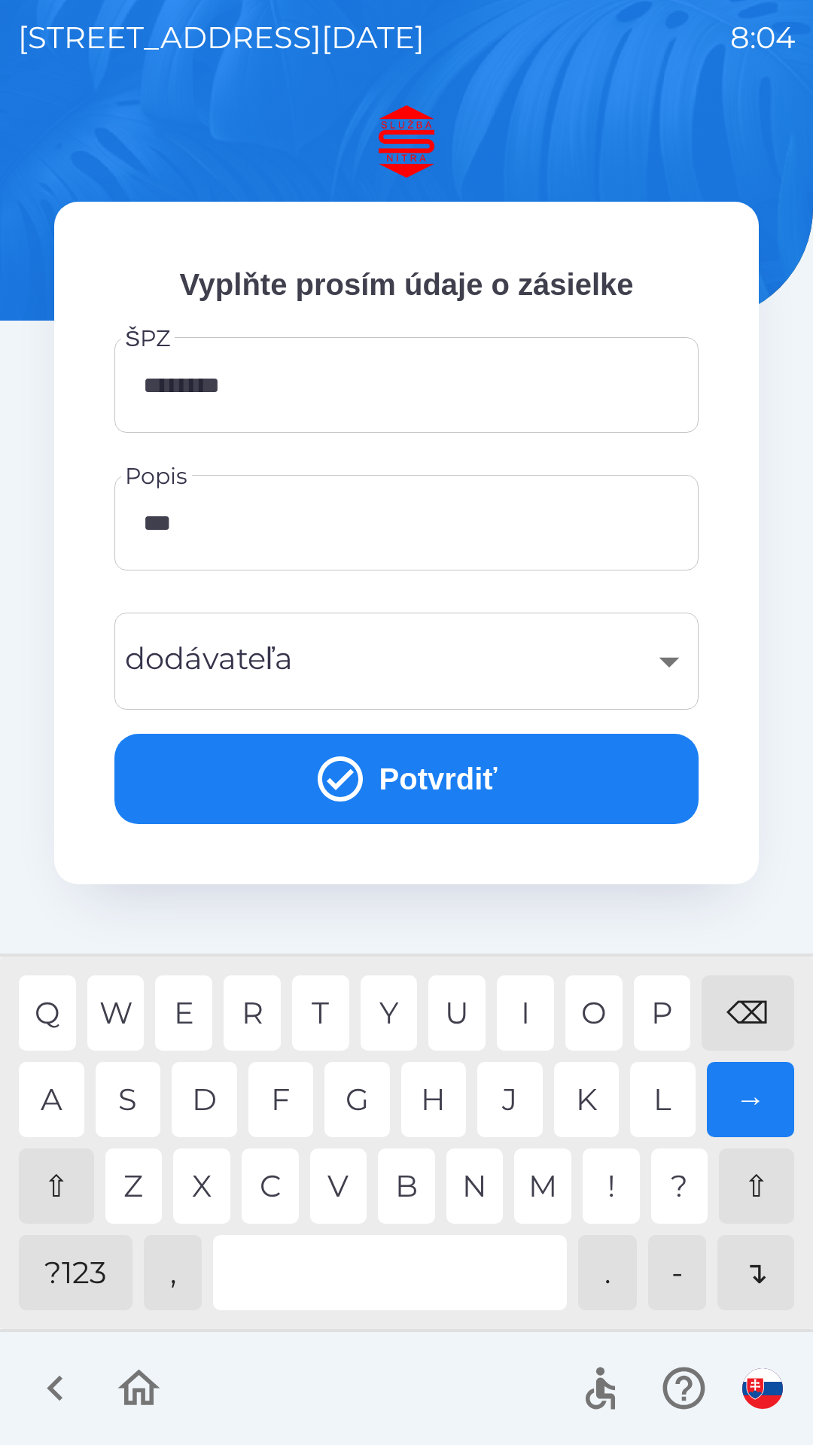
click at [254, 1016] on div "R" at bounding box center [252, 1013] width 57 height 75
click at [76, 1186] on div "⇧" at bounding box center [56, 1186] width 75 height 75
click at [212, 1101] on div "D" at bounding box center [204, 1099] width 65 height 75
click at [261, 1019] on div "R" at bounding box center [252, 1013] width 57 height 75
type input "**********"
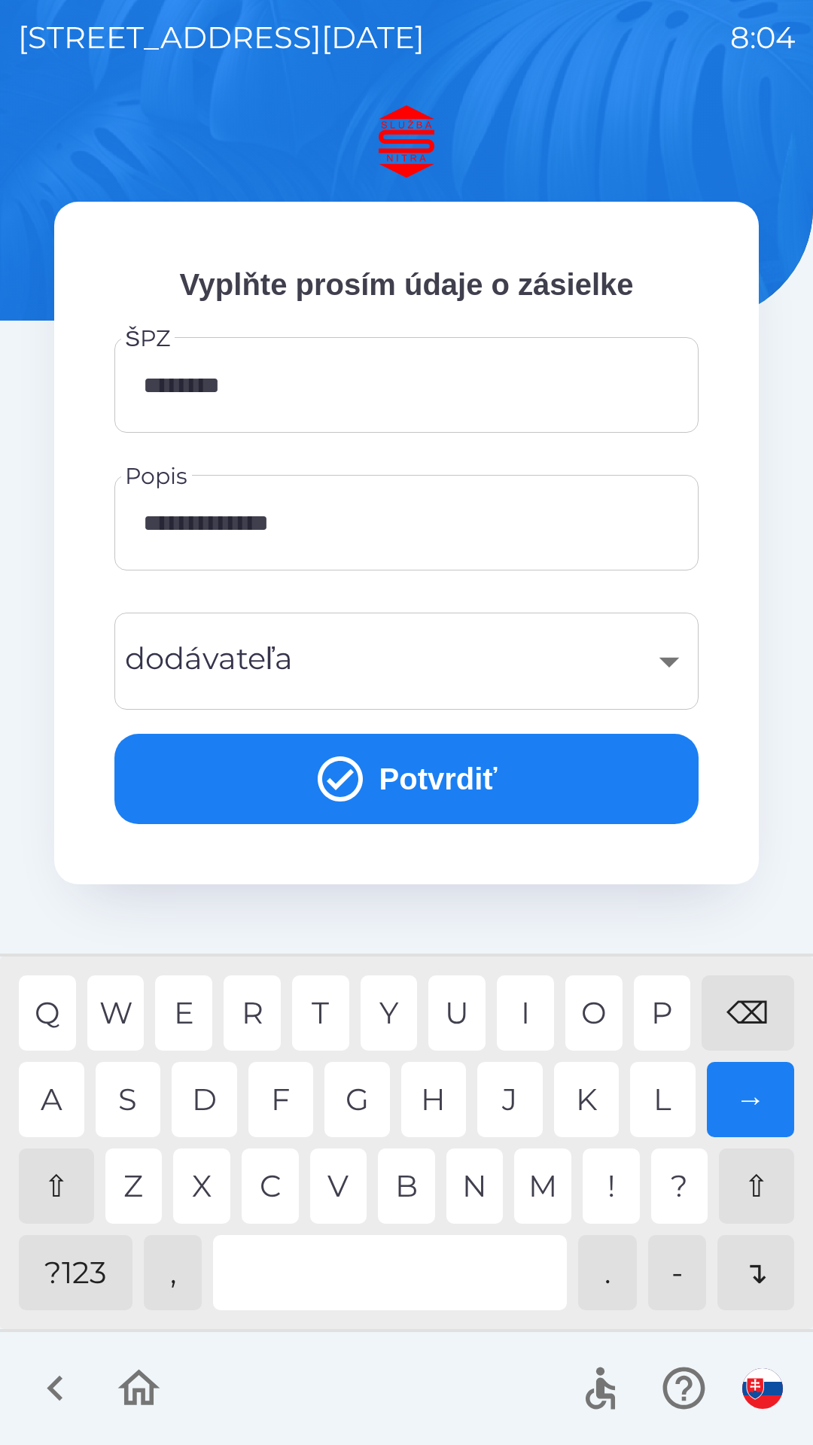
click at [369, 675] on div "​" at bounding box center [406, 661] width 548 height 61
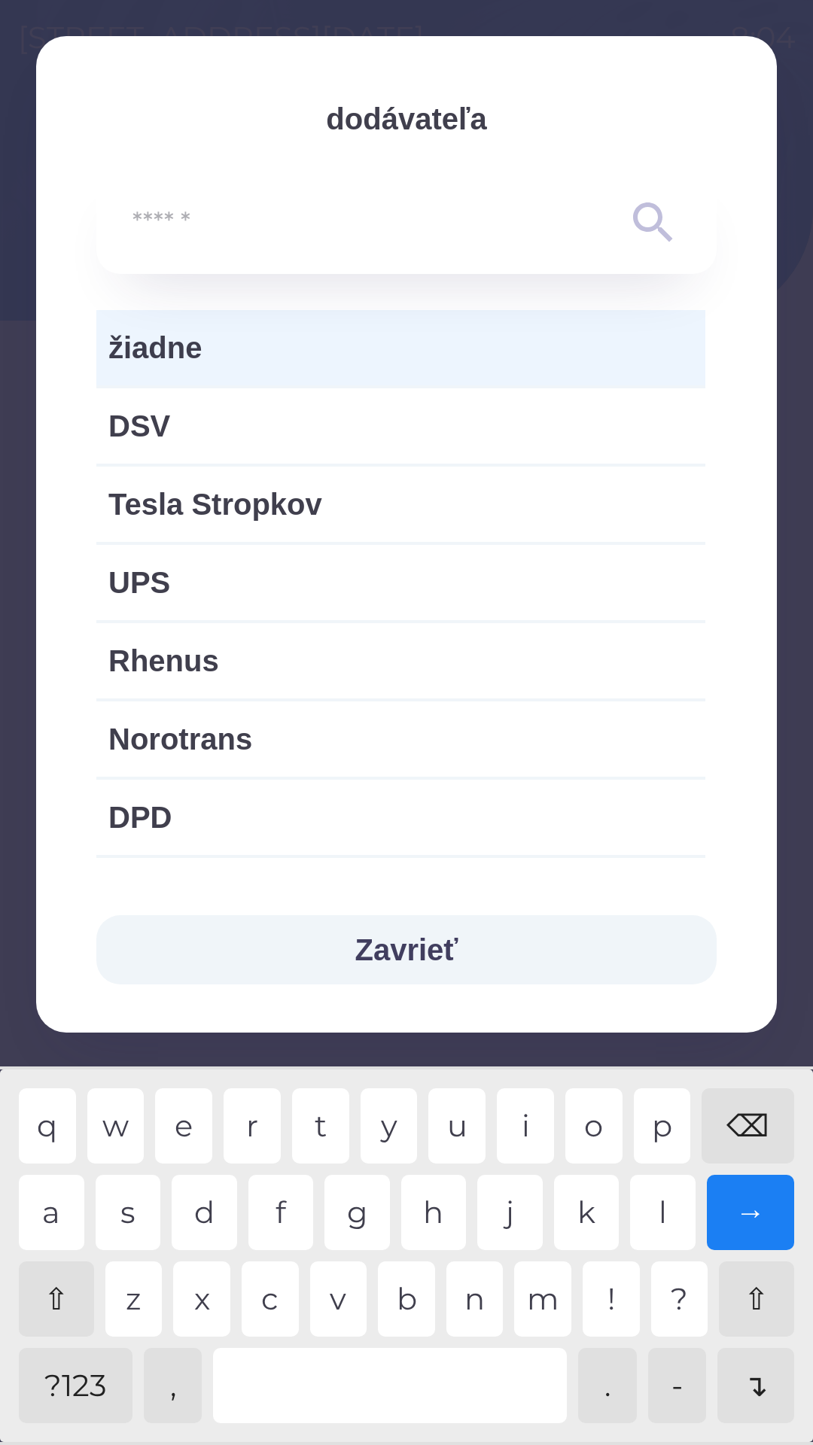
click at [212, 350] on span "žiadne" at bounding box center [400, 347] width 585 height 45
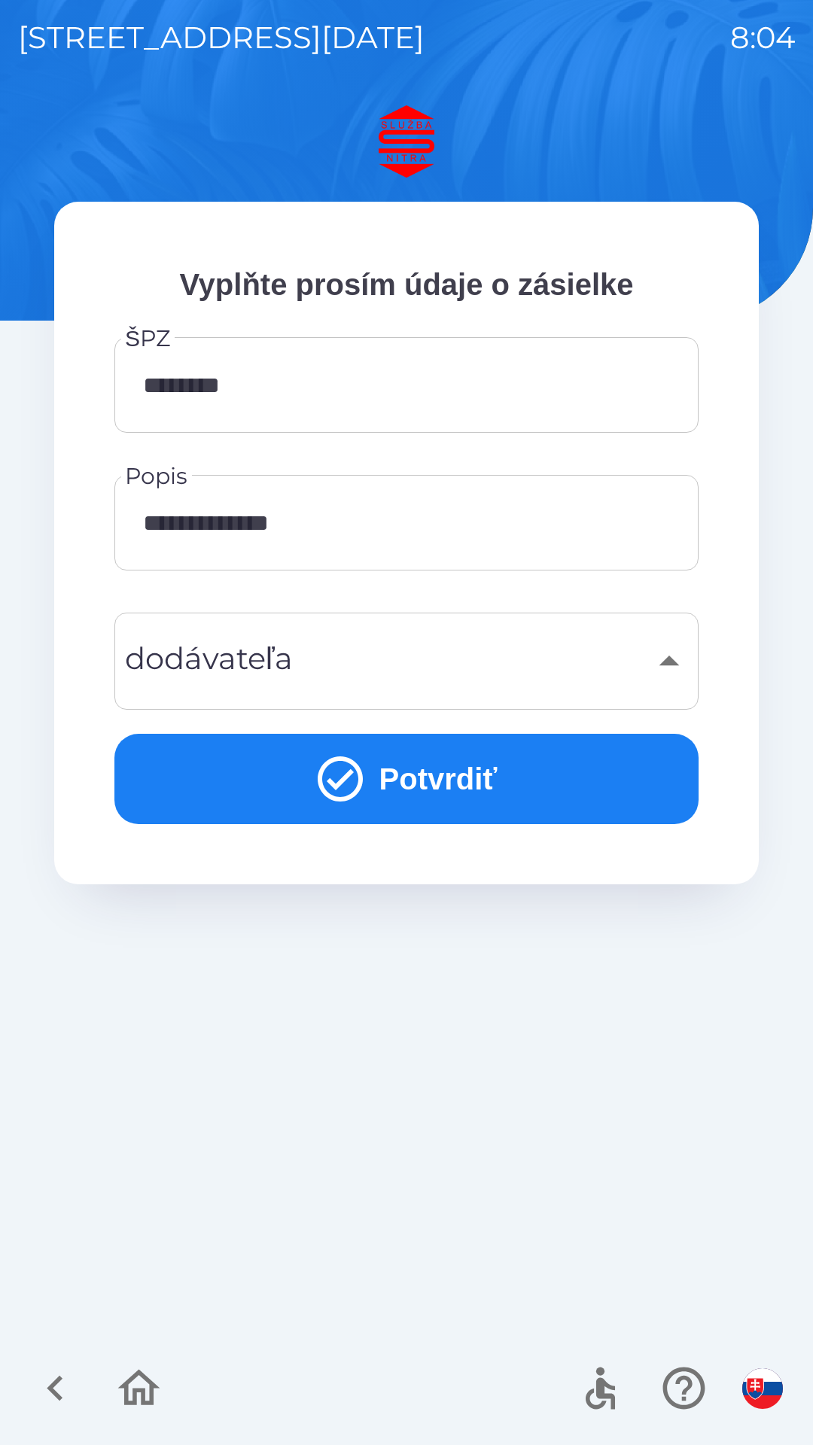
click at [457, 790] on button "Potvrdiť" at bounding box center [406, 779] width 584 height 90
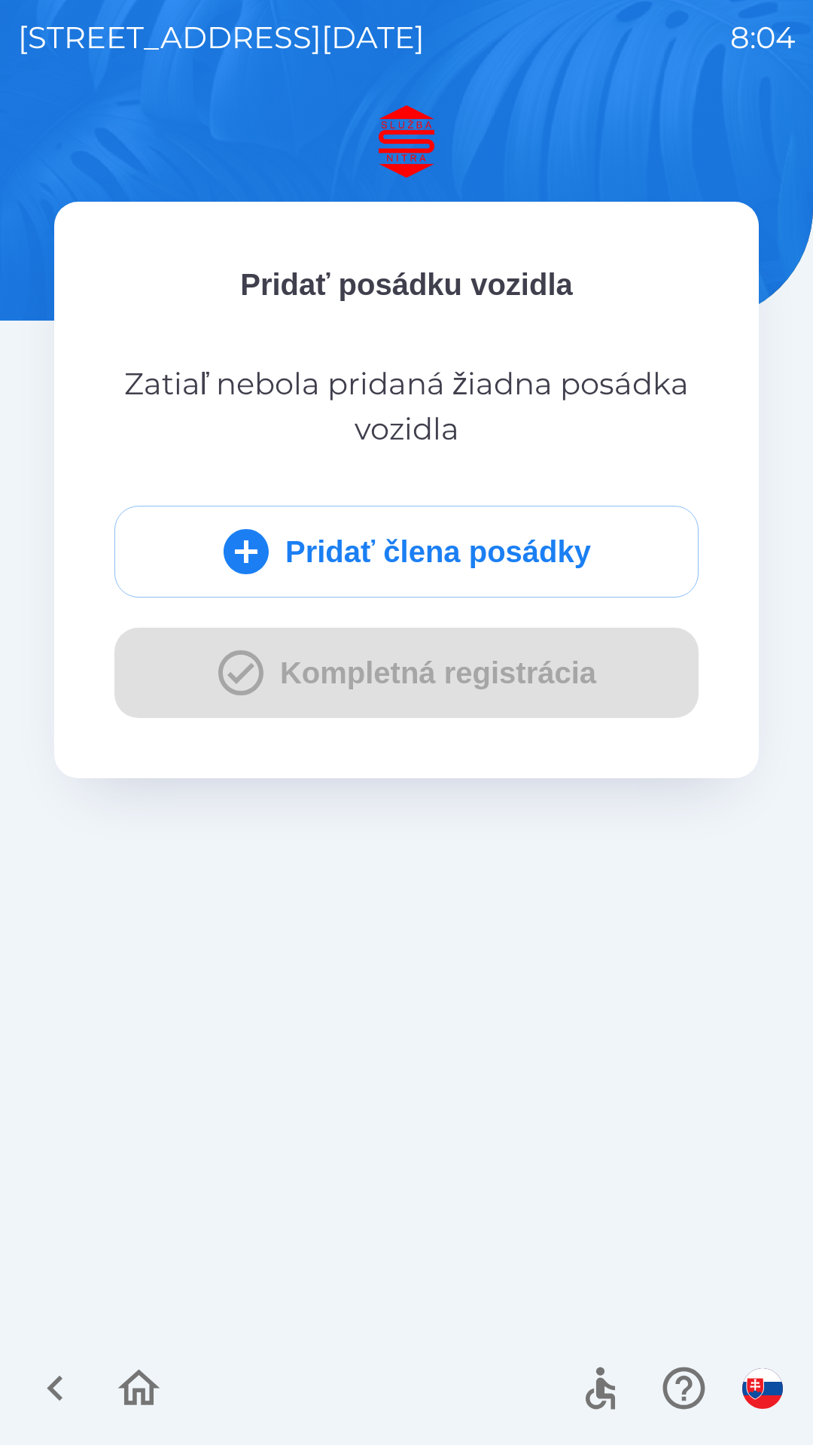
click at [467, 553] on button "Pridať člena posádky" at bounding box center [406, 552] width 584 height 92
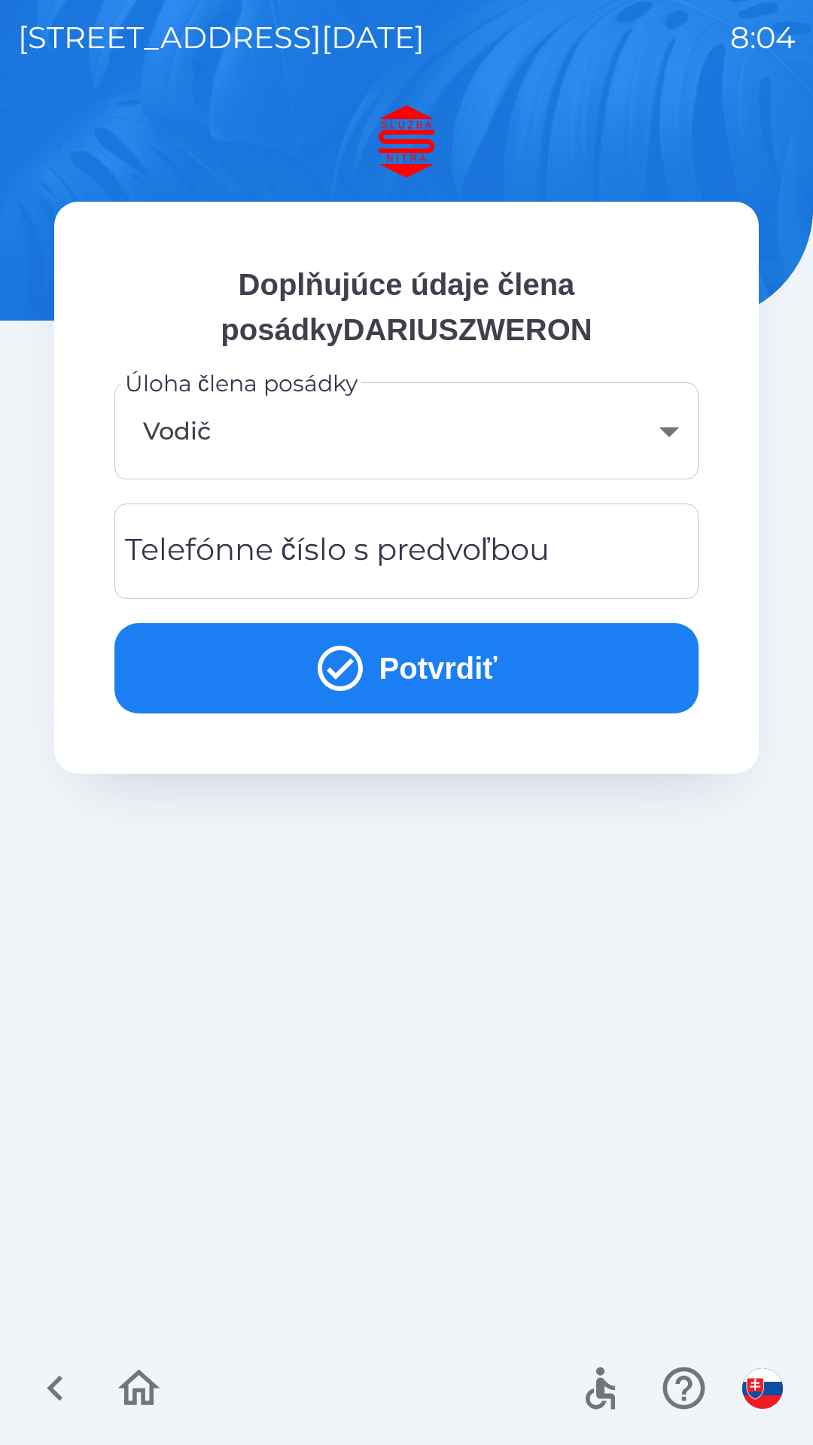
click at [647, 434] on body "[STREET_ADDRESS][DATE] 8:04 Doplňujúce údaje člena posádkyDARIUSZWERON Úloha čl…" at bounding box center [406, 722] width 813 height 1445
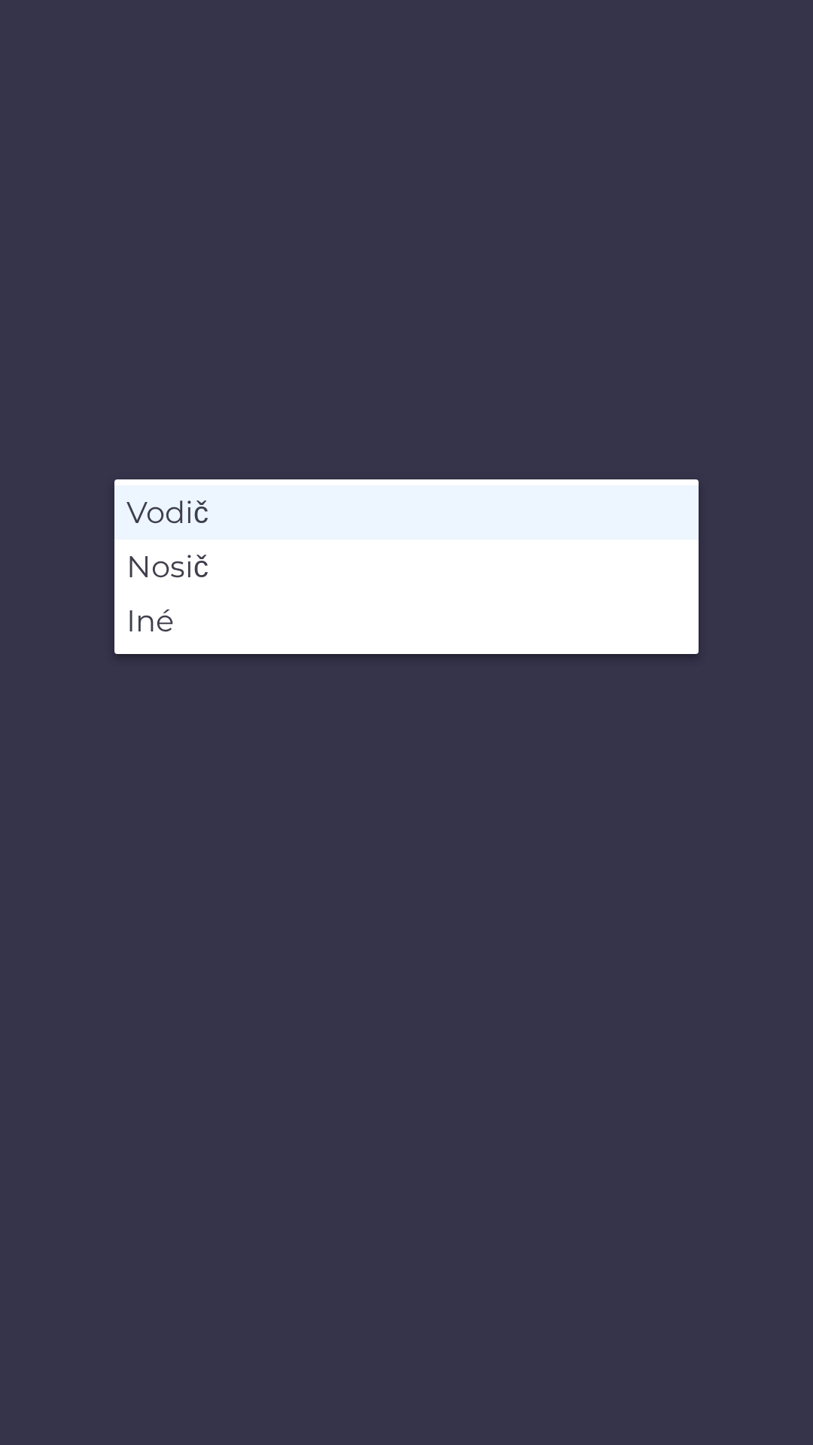
click at [386, 514] on li "Vodič" at bounding box center [406, 513] width 584 height 54
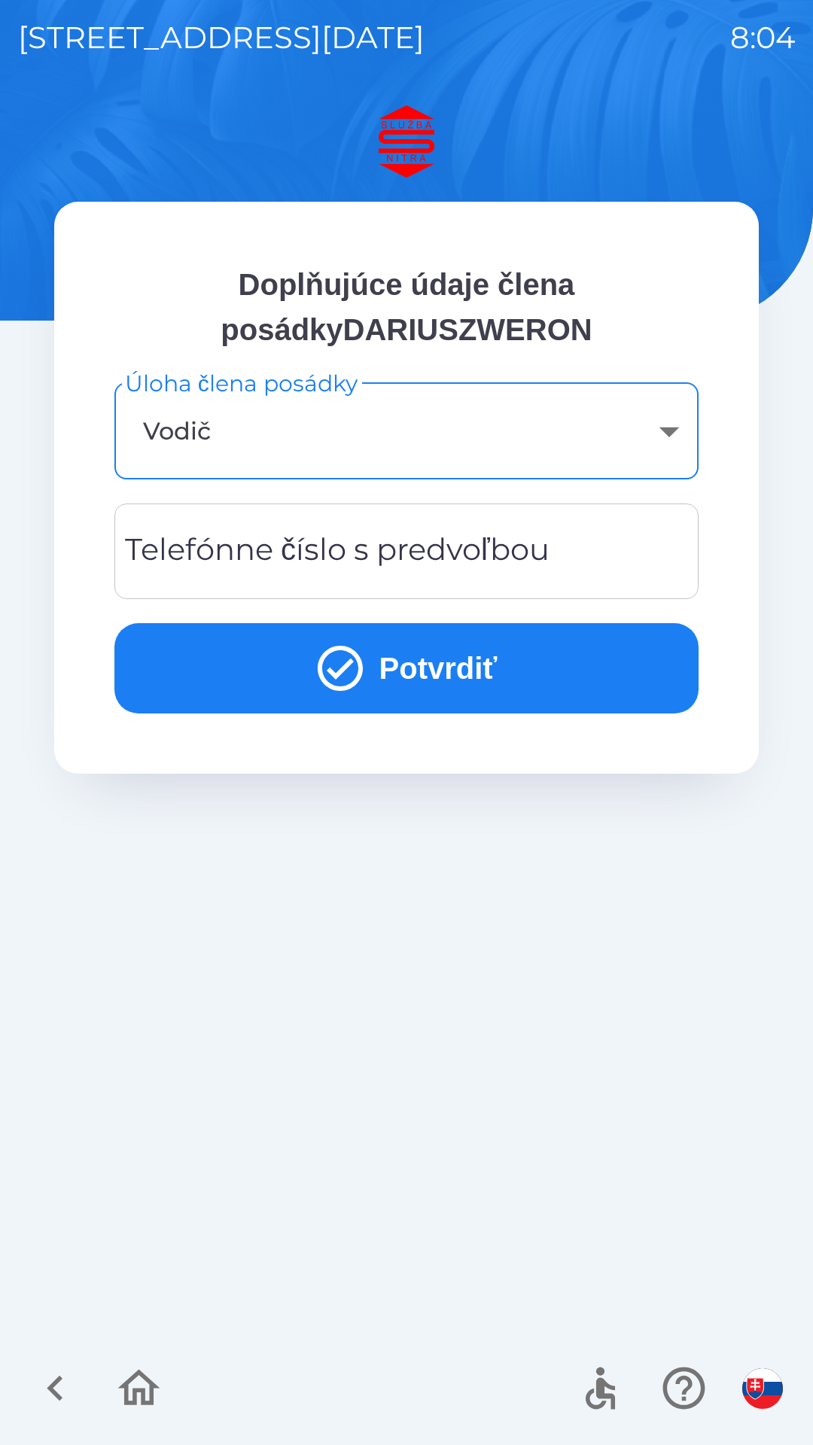
click at [434, 555] on div "Telefónne číslo s predvoľbou Telefónne číslo s predvoľbou" at bounding box center [406, 552] width 584 height 96
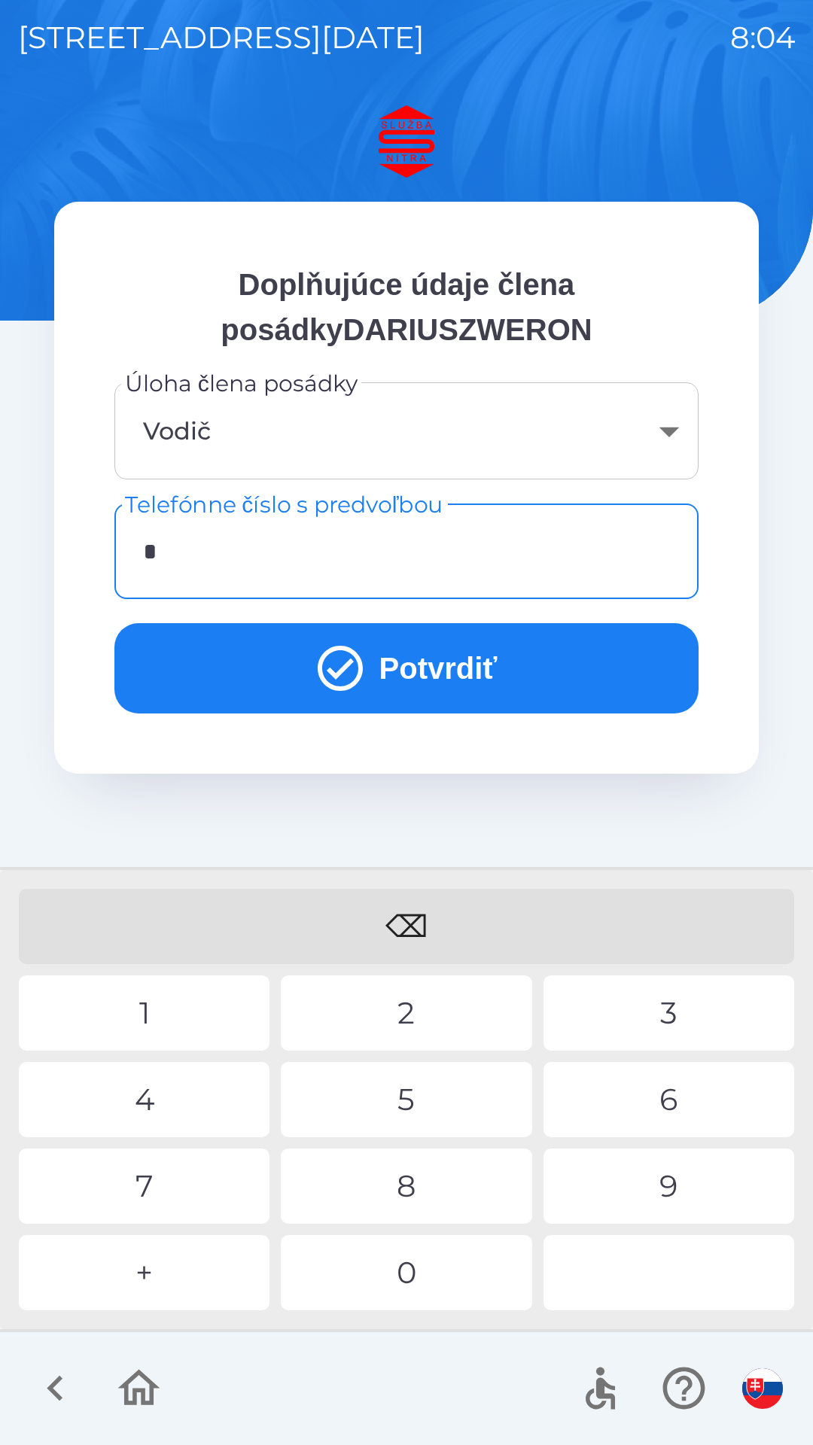
click at [181, 1268] on div "+" at bounding box center [144, 1272] width 251 height 75
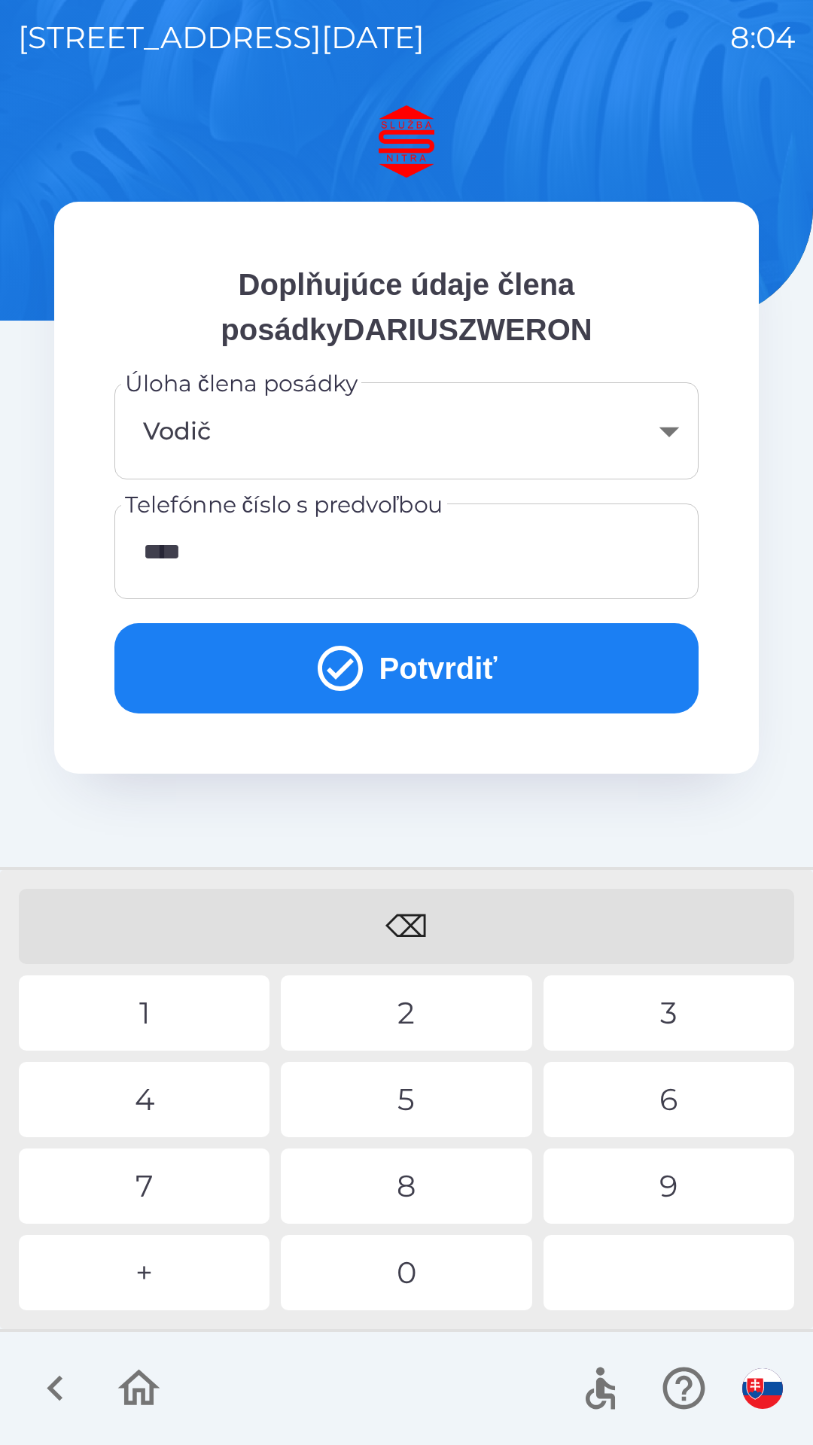
click at [668, 1107] on div "6" at bounding box center [669, 1099] width 251 height 75
click at [670, 1102] on div "6" at bounding box center [669, 1099] width 251 height 75
click at [407, 1193] on div "8" at bounding box center [406, 1186] width 251 height 75
click at [663, 1185] on div "9" at bounding box center [669, 1186] width 251 height 75
click at [187, 1095] on div "4" at bounding box center [144, 1099] width 251 height 75
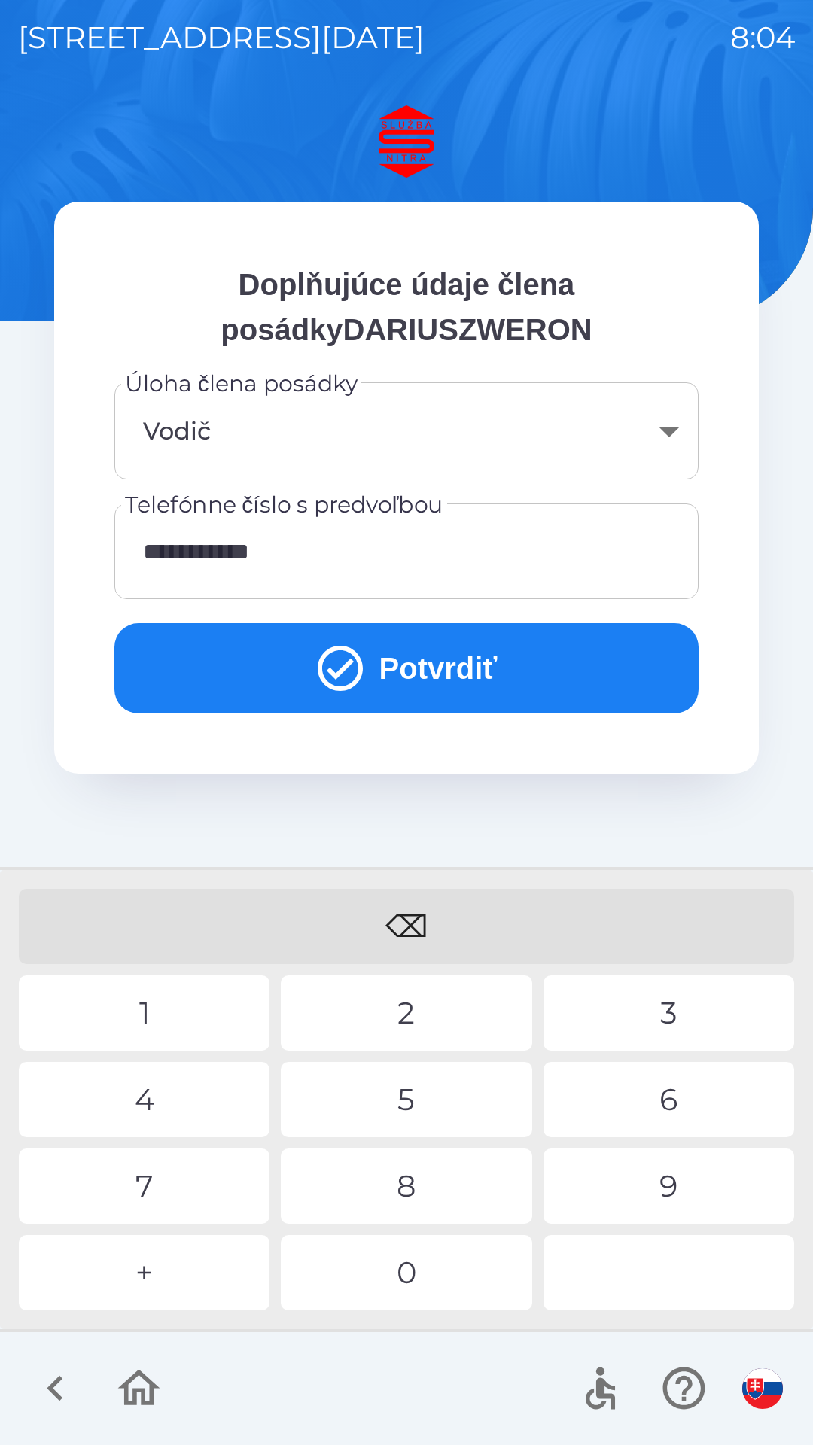
type input "**********"
click at [191, 1098] on div "4" at bounding box center [144, 1099] width 251 height 75
click at [459, 675] on button "Potvrdiť" at bounding box center [406, 668] width 584 height 90
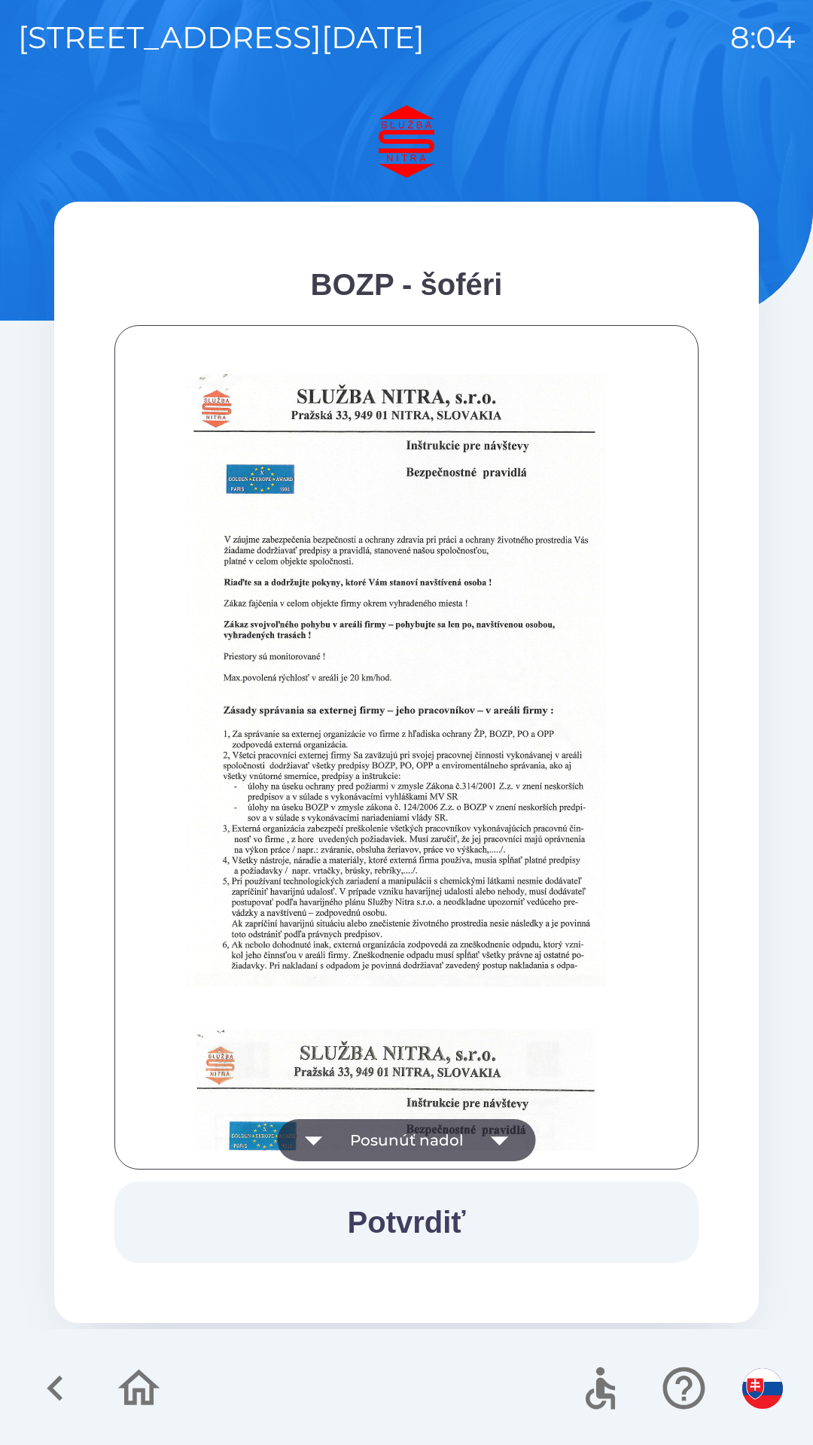
click at [431, 1225] on button "Potvrdiť" at bounding box center [406, 1222] width 584 height 81
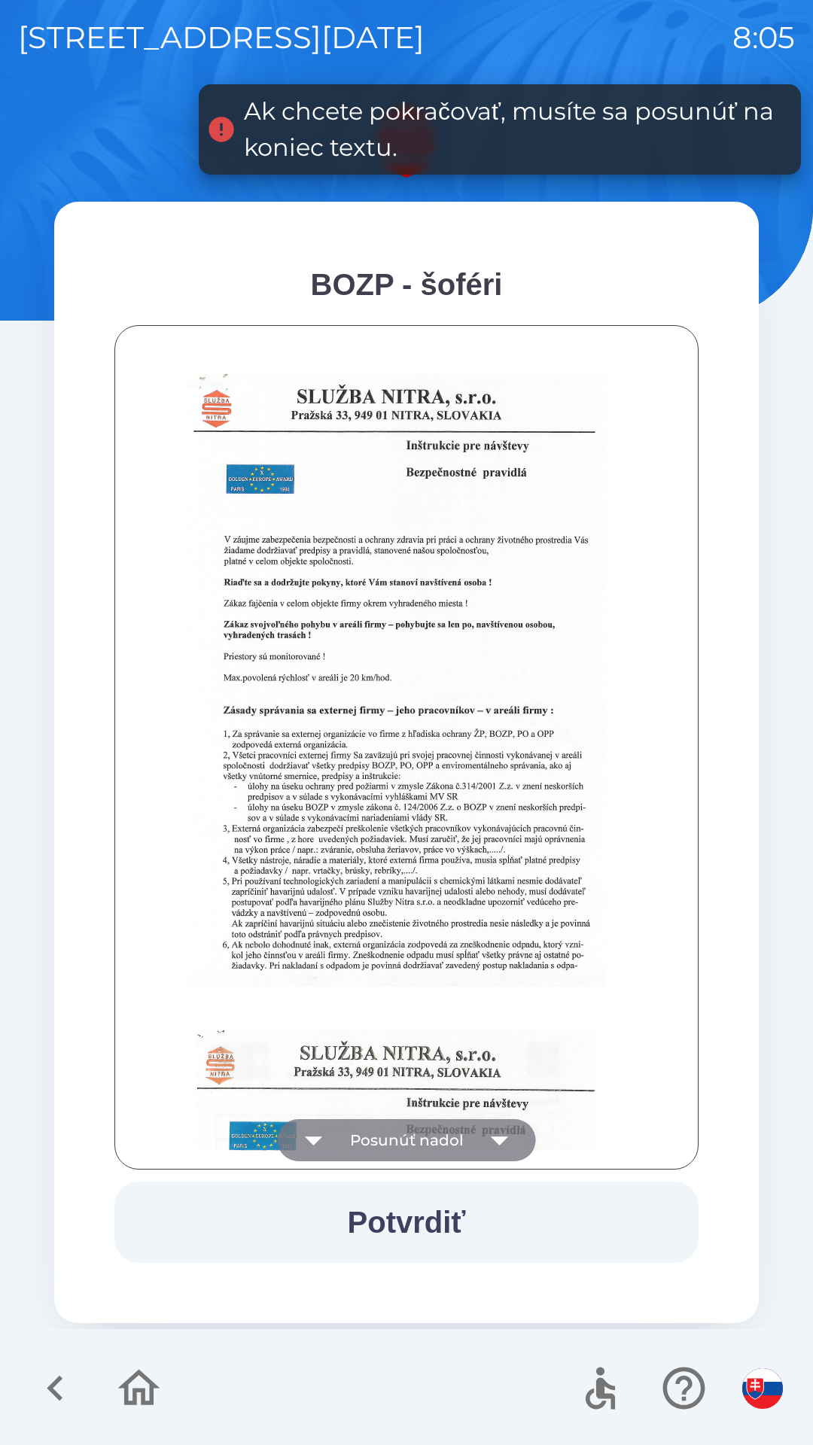
click at [509, 1146] on icon "button" at bounding box center [500, 1140] width 42 height 42
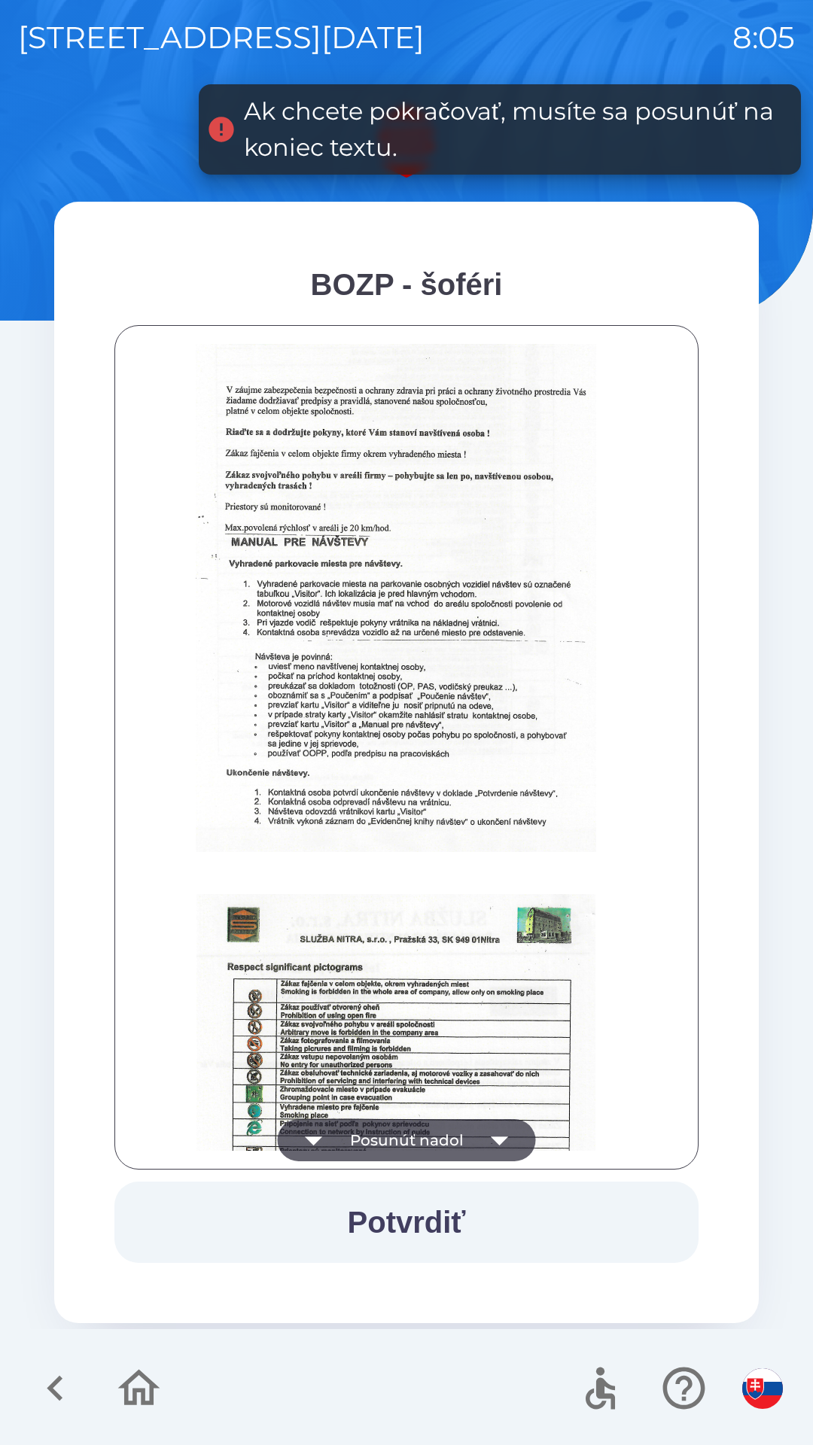
click at [501, 1140] on icon "button" at bounding box center [499, 1141] width 17 height 9
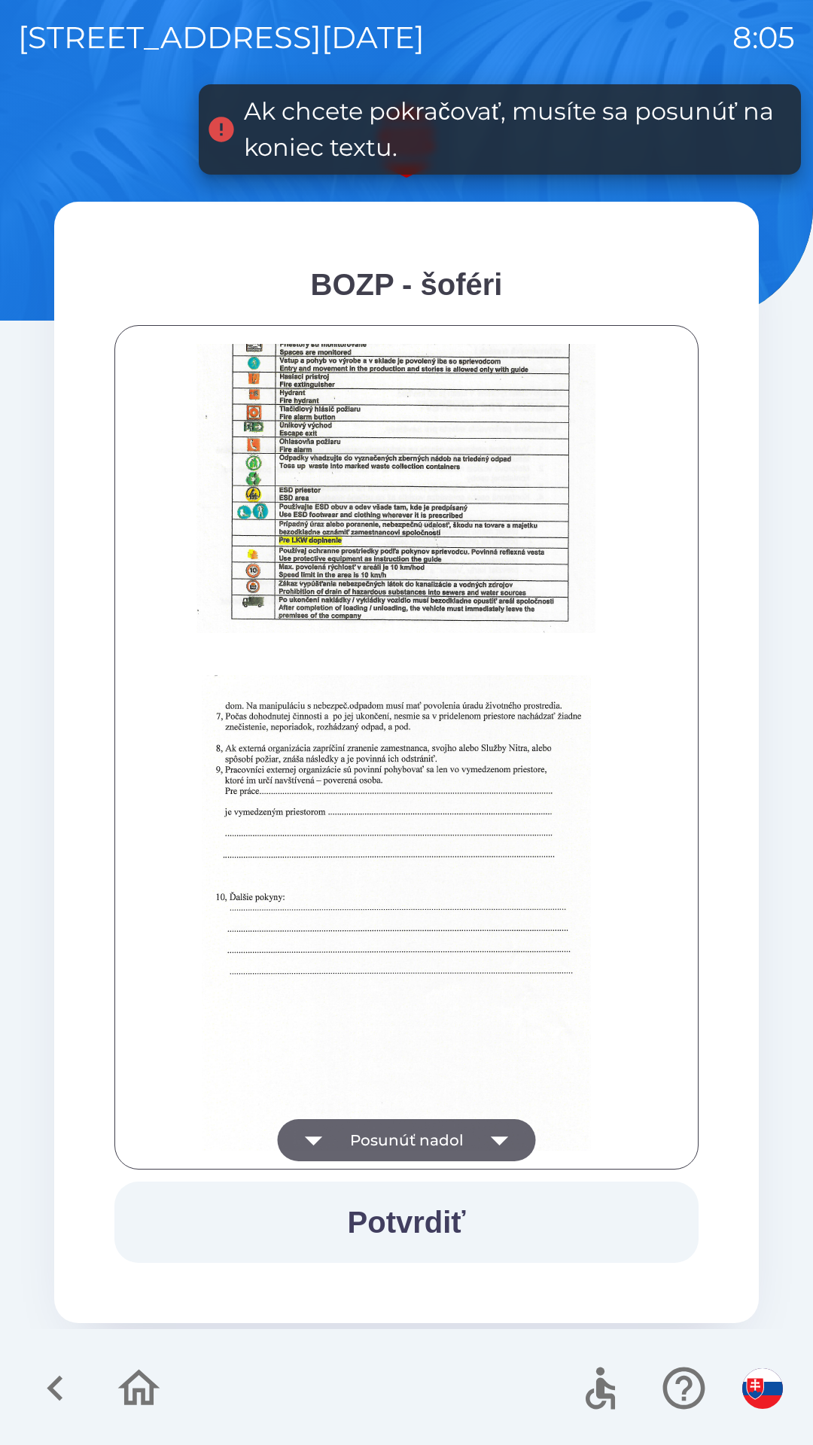
click at [510, 1143] on icon "button" at bounding box center [500, 1140] width 42 height 42
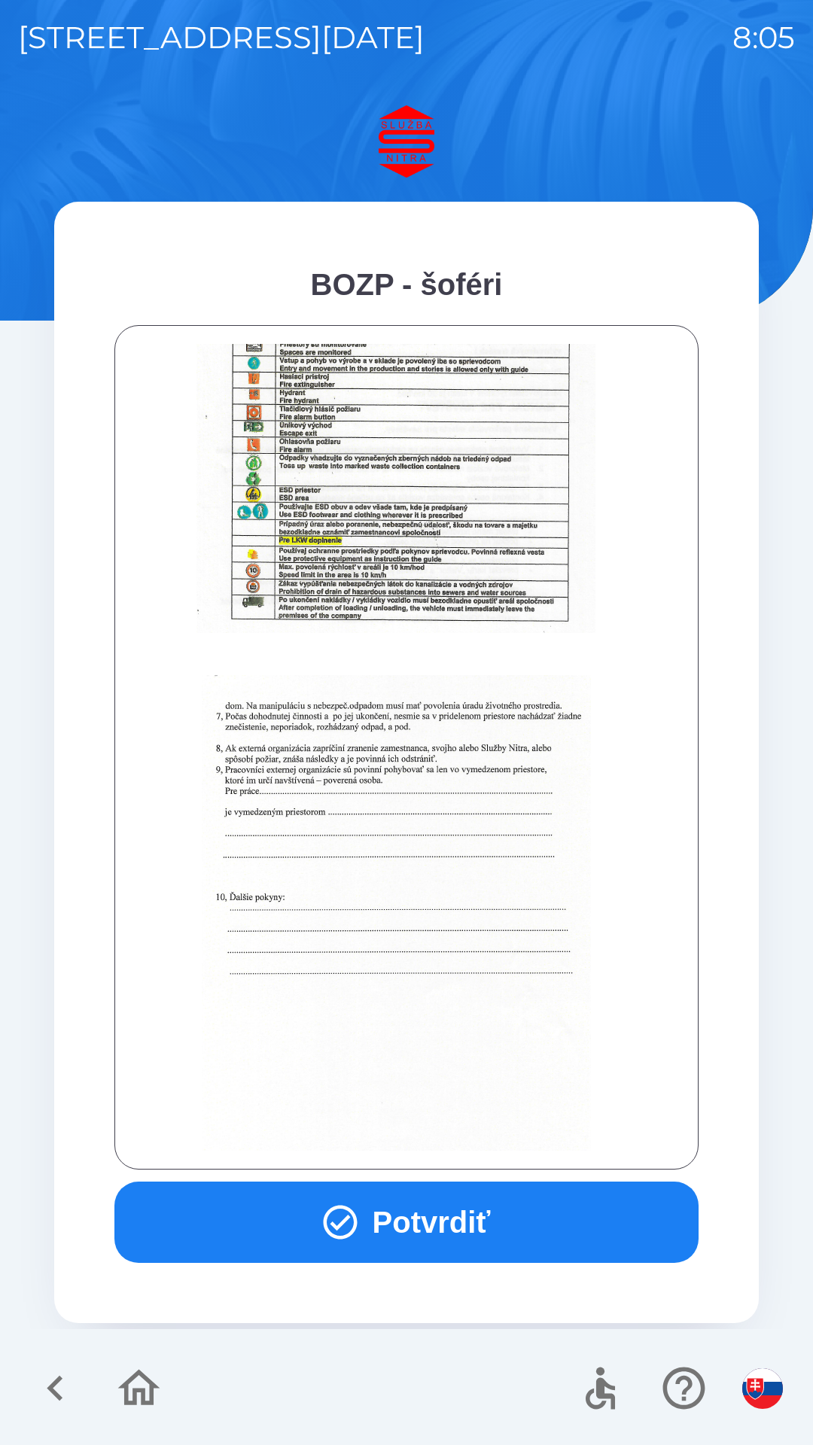
scroll to position [1687, 0]
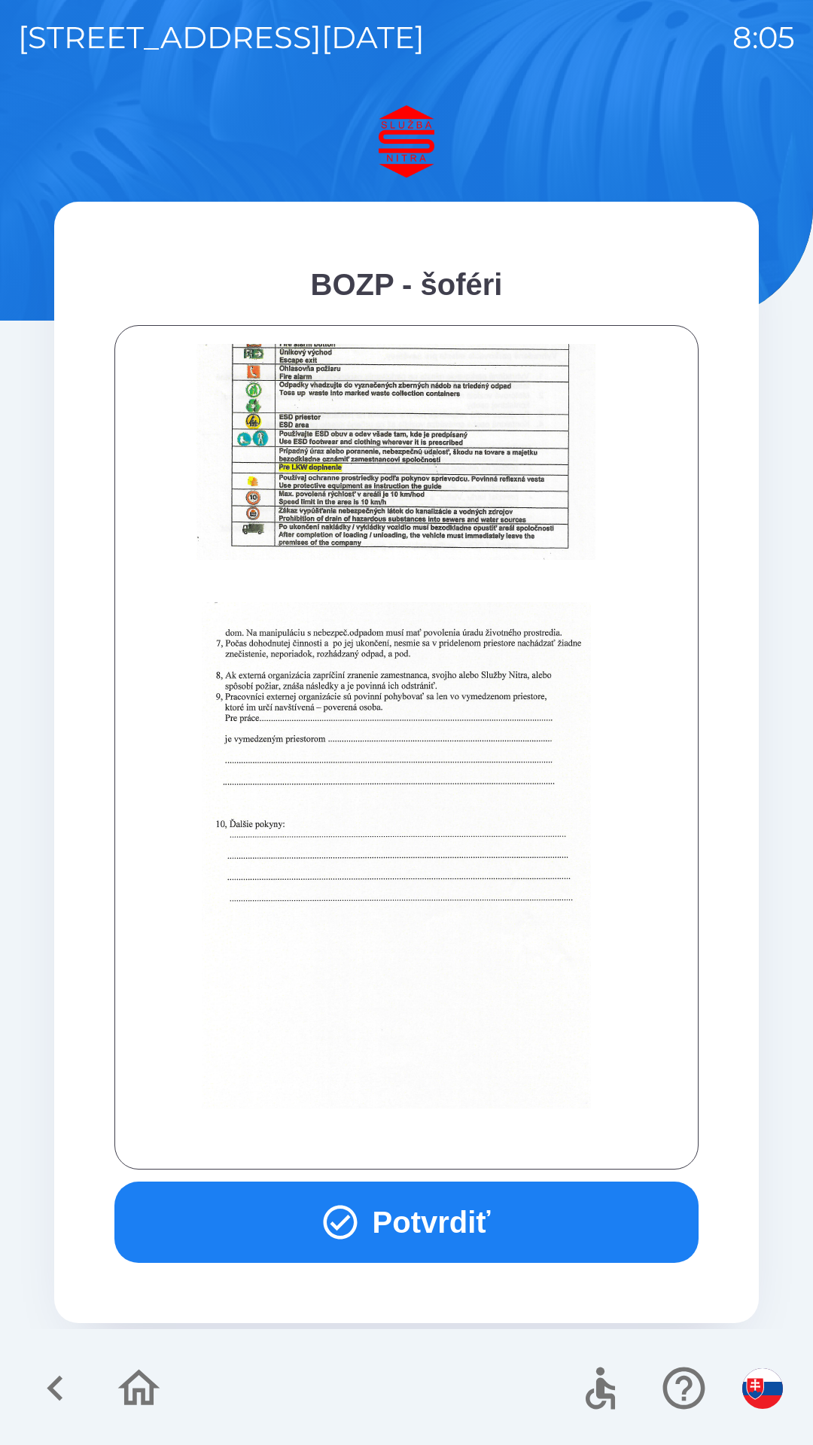
click at [507, 1140] on div at bounding box center [406, 747] width 547 height 807
click at [461, 1224] on button "Potvrdiť" at bounding box center [406, 1222] width 584 height 81
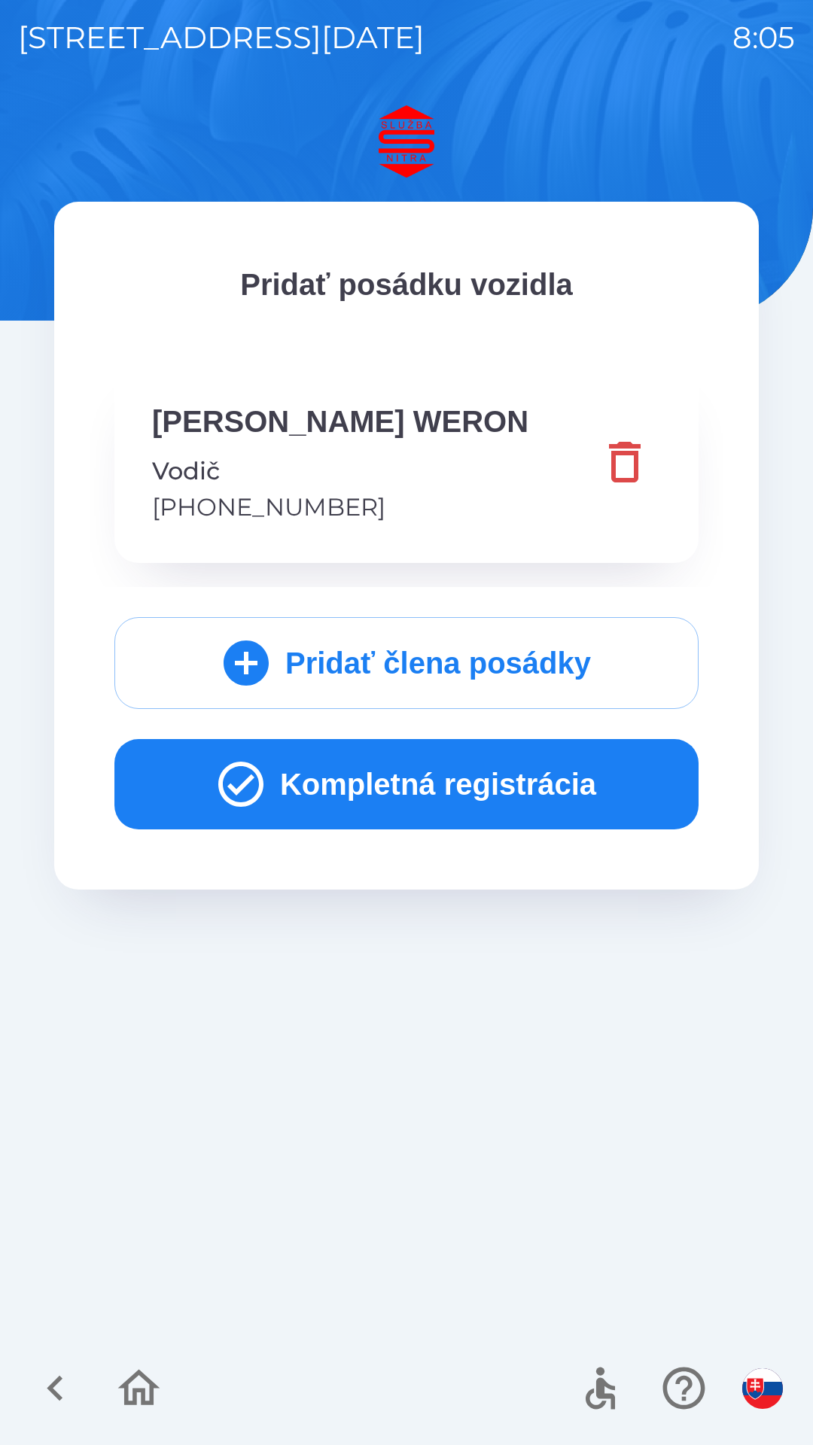
click at [460, 786] on button "Kompletná registrácia" at bounding box center [406, 784] width 584 height 90
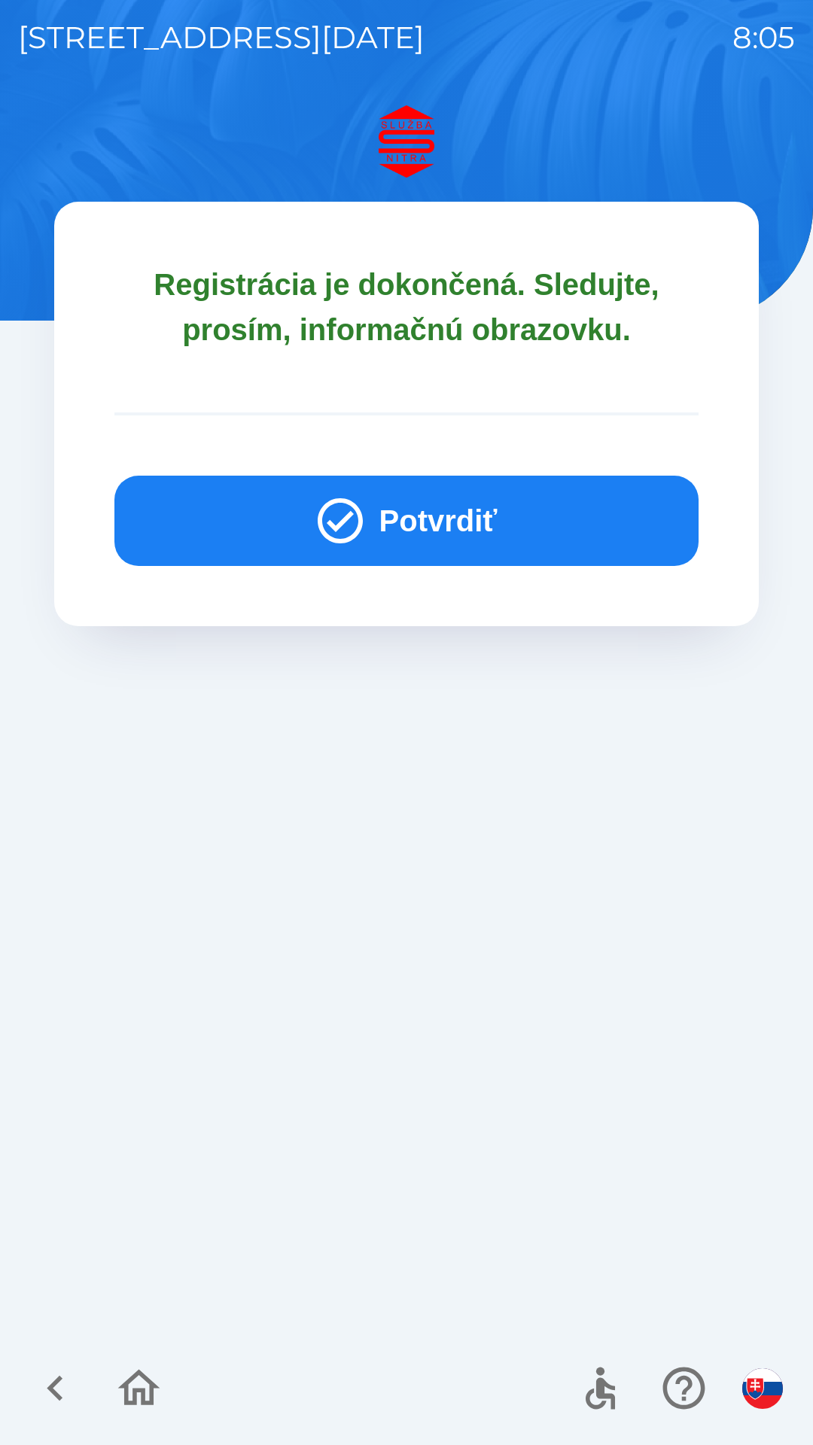
click at [429, 515] on button "Potvrdiť" at bounding box center [406, 521] width 584 height 90
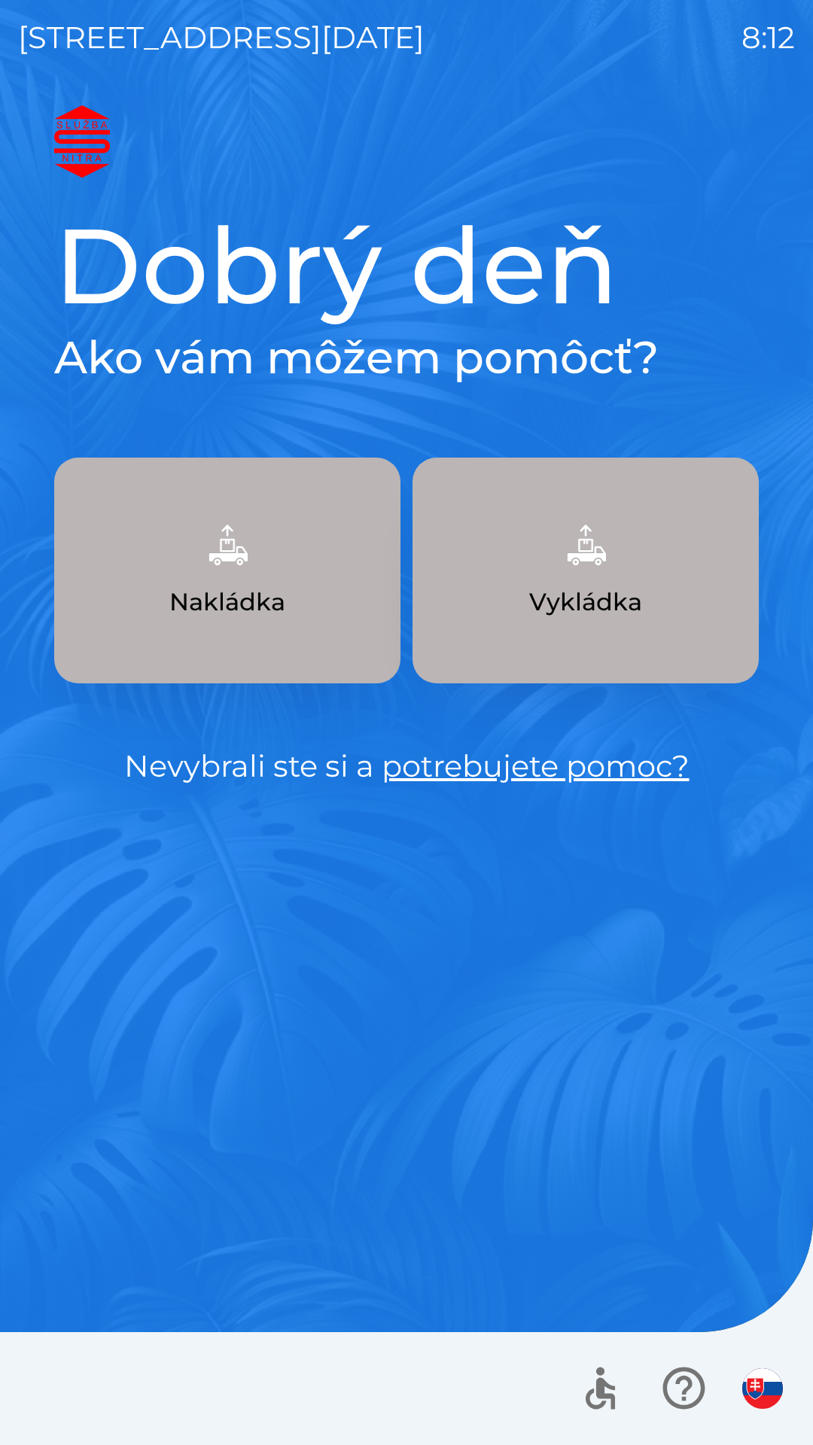
click at [764, 1385] on img "button" at bounding box center [762, 1389] width 41 height 41
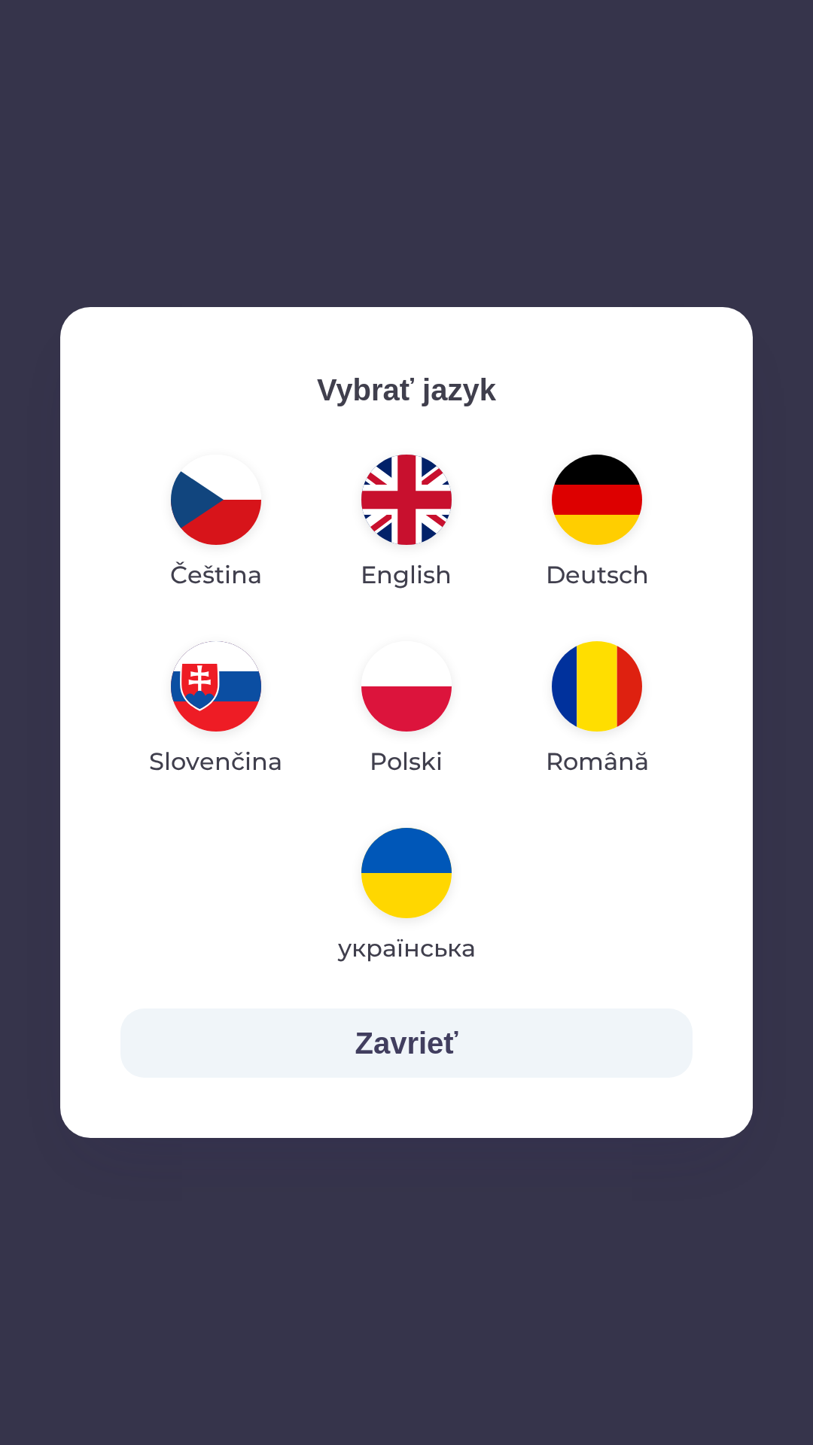
click at [397, 718] on img "button" at bounding box center [406, 686] width 90 height 90
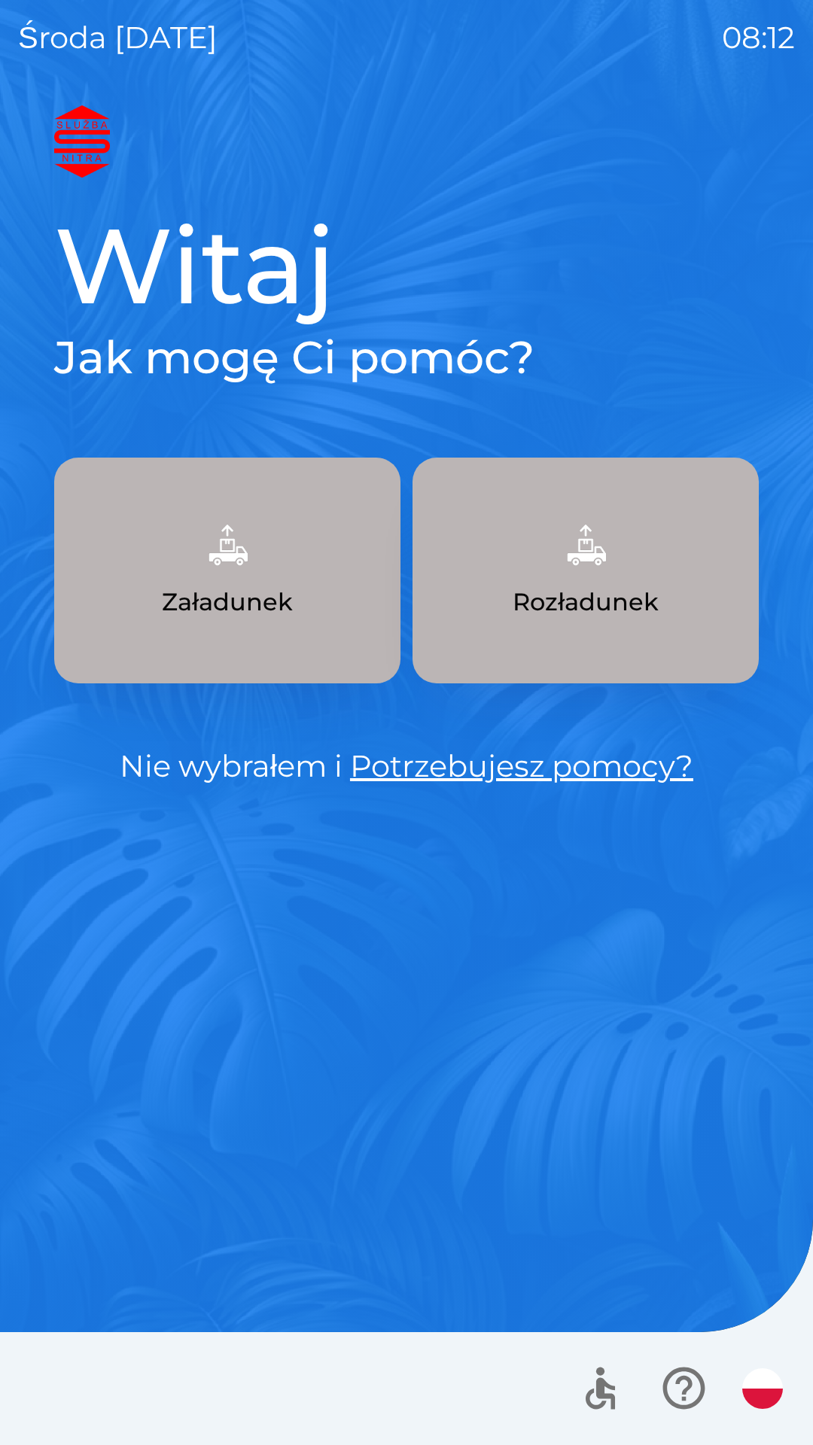
click at [305, 615] on button "Załadunek" at bounding box center [227, 571] width 346 height 226
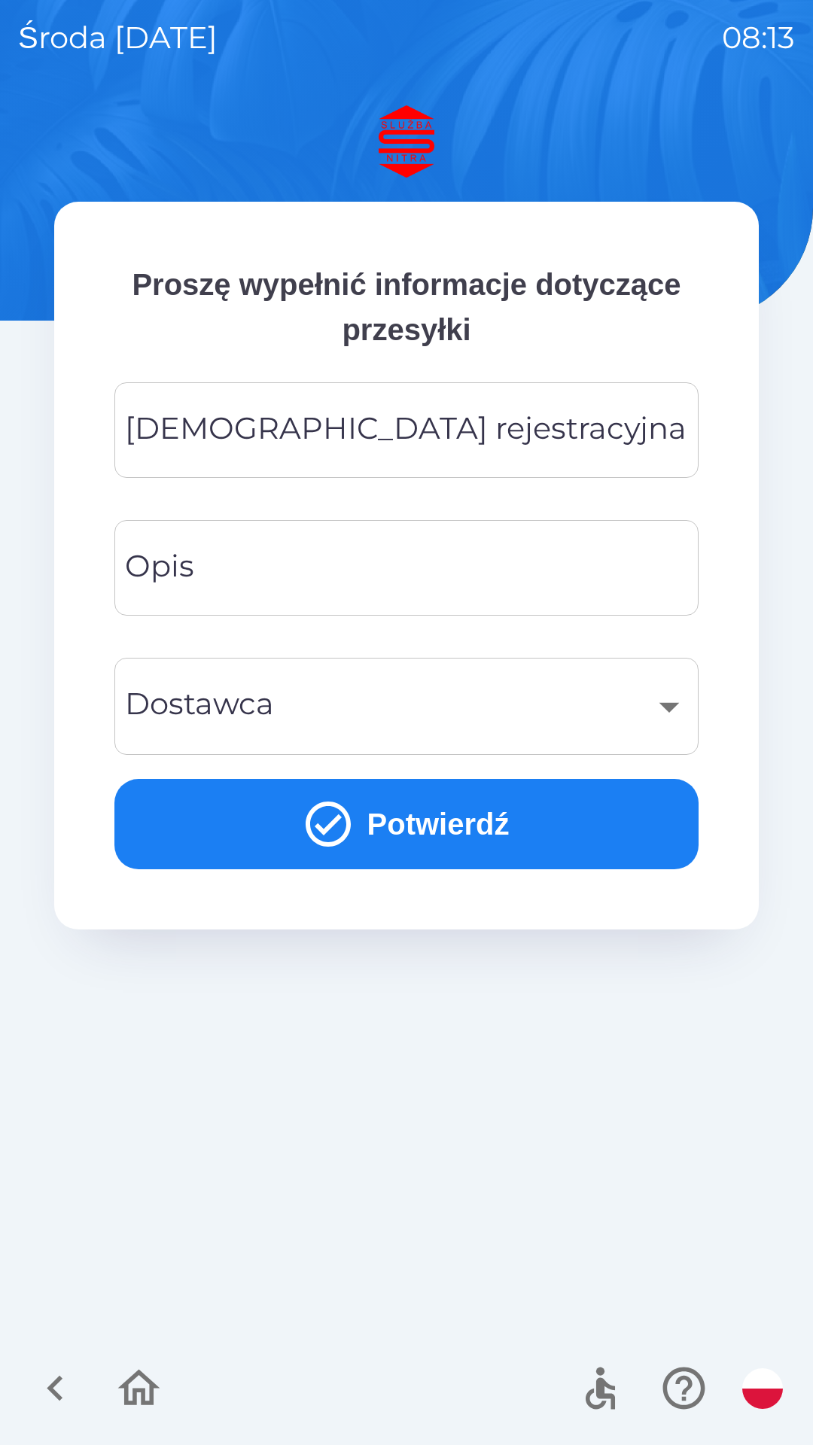
click at [59, 1388] on icon "button" at bounding box center [55, 1388] width 50 height 50
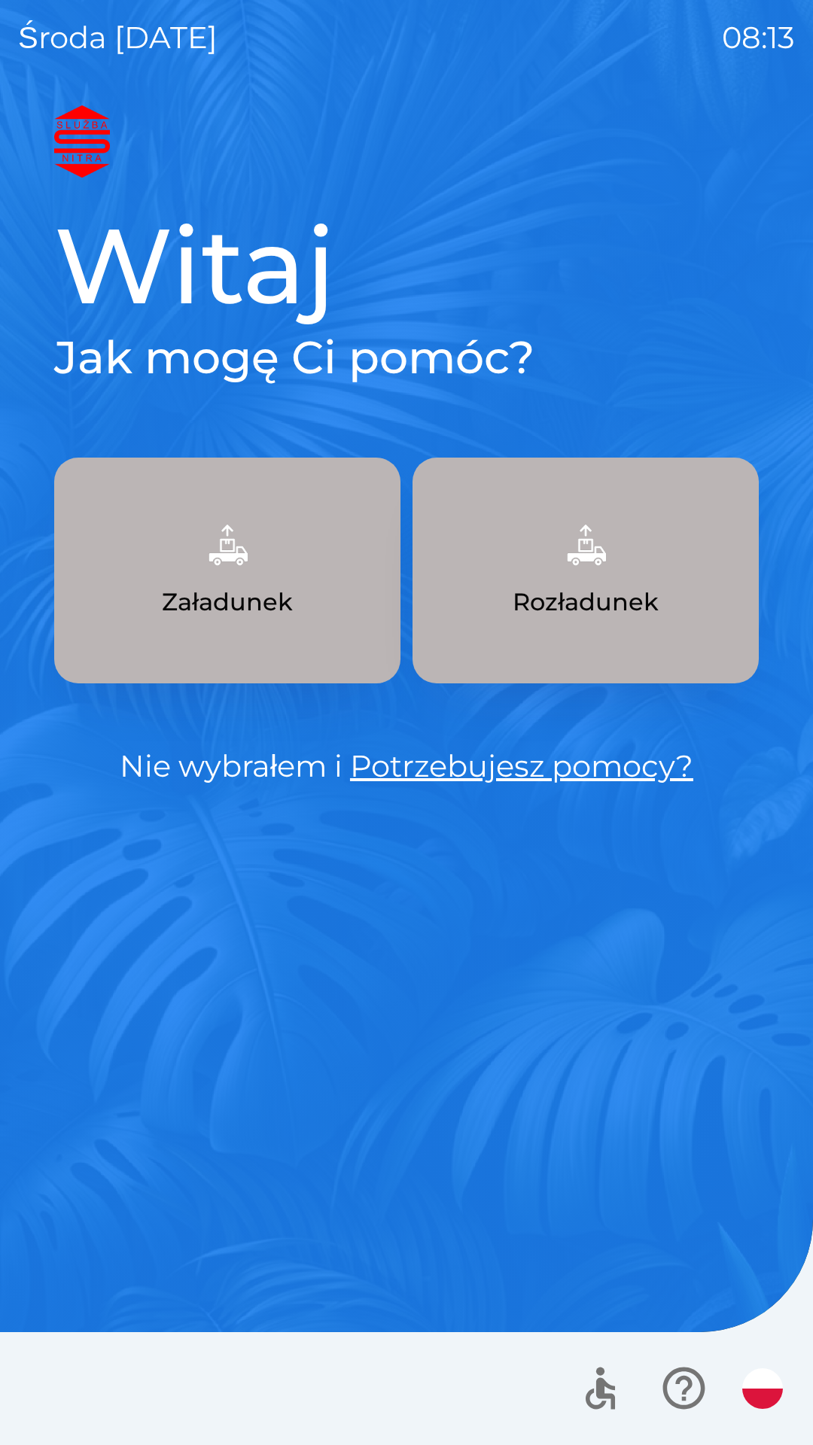
click at [57, 1395] on div at bounding box center [406, 1388] width 813 height 113
